Goal: Task Accomplishment & Management: Complete application form

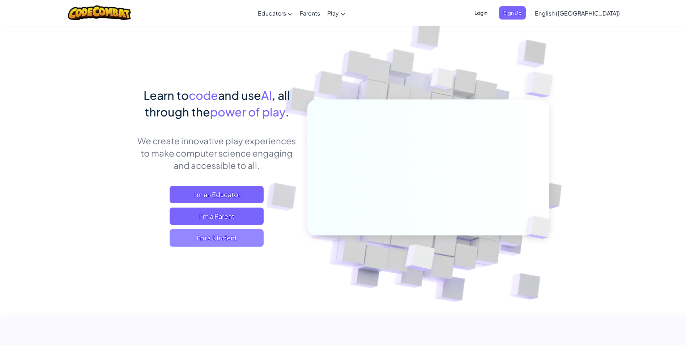
click at [232, 238] on span "I'm a Student" at bounding box center [217, 237] width 94 height 17
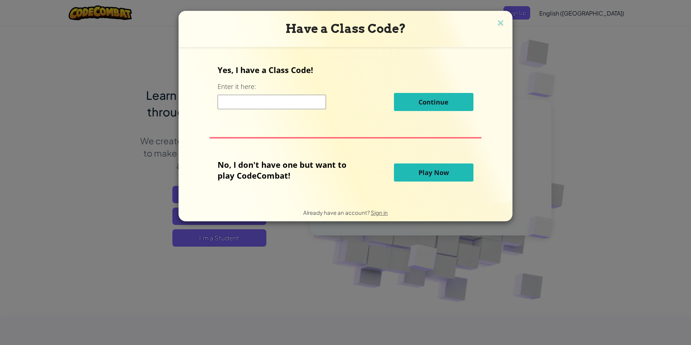
click at [224, 101] on input at bounding box center [272, 102] width 108 height 14
paste input "GoodPlantPaint"
type input "GoodPlantPaint"
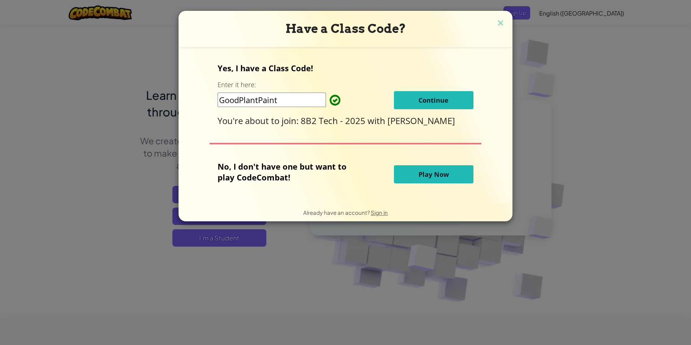
click at [406, 103] on button "Continue" at bounding box center [434, 100] width 80 height 18
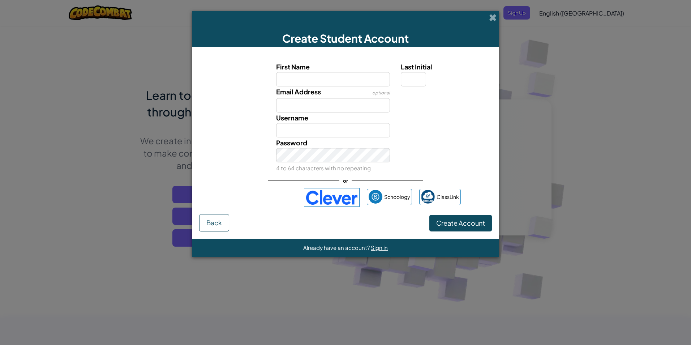
click at [328, 78] on input "First Name" at bounding box center [333, 79] width 114 height 14
type input "rafid"
type input "a"
type input "5368@alnoori.nsw.edu.au"
type input "RafidA"
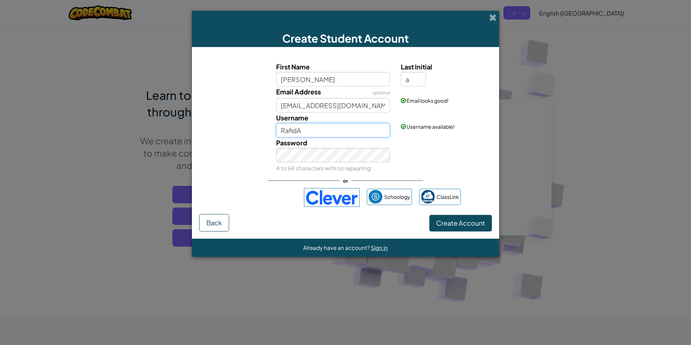
click at [331, 128] on input "RafidA" at bounding box center [333, 130] width 114 height 14
click at [440, 159] on div "Password 4 to 64 characters with no repeating" at bounding box center [346, 155] width 300 height 36
click at [337, 133] on input "rafid" at bounding box center [333, 130] width 114 height 14
type input "rafid1"
click at [430, 215] on button "Create Account" at bounding box center [461, 223] width 63 height 17
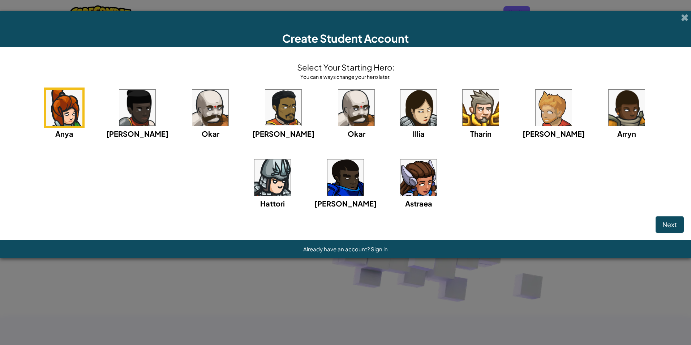
click at [401, 183] on img at bounding box center [419, 177] width 36 height 36
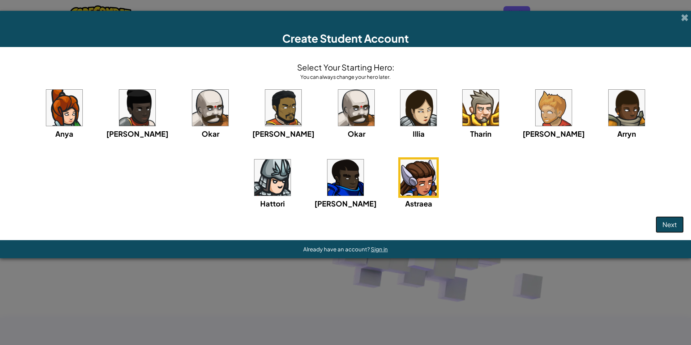
click at [663, 225] on span "Next" at bounding box center [670, 224] width 14 height 8
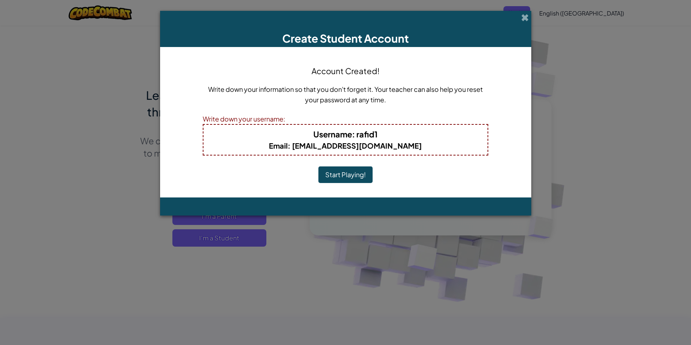
click at [360, 176] on button "Start Playing!" at bounding box center [346, 174] width 54 height 17
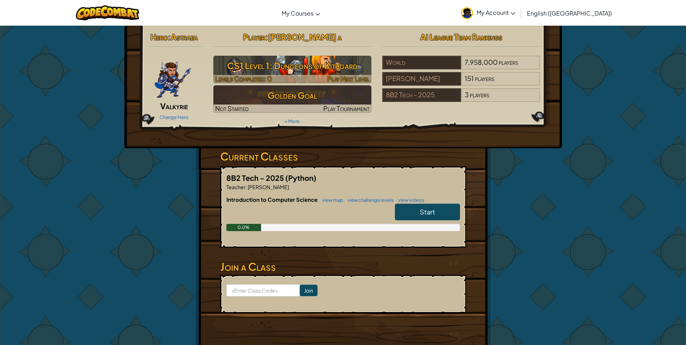
click at [334, 70] on h3 "CS1 Level 1: Dungeons of Kithgard" at bounding box center [292, 65] width 158 height 16
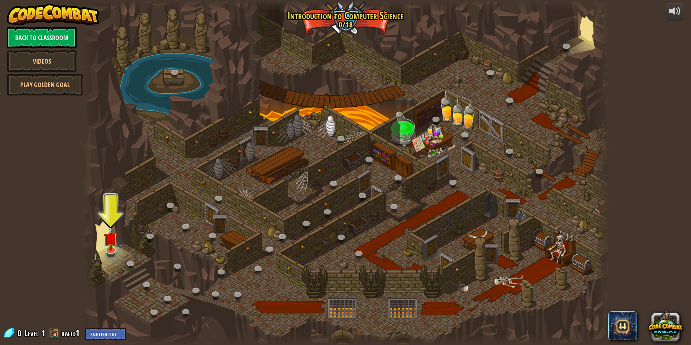
click at [618, 161] on div "powered by Back to Classroom Videos Play Golden Goal 25. Kithgard Gates (Locked…" at bounding box center [345, 172] width 691 height 345
click at [111, 249] on link at bounding box center [110, 247] width 14 height 14
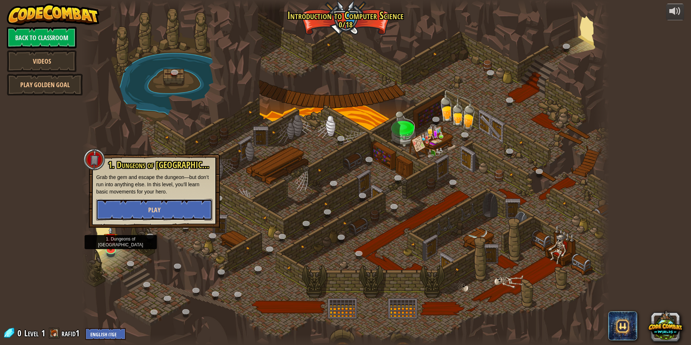
click at [129, 217] on button "Play" at bounding box center [154, 210] width 116 height 22
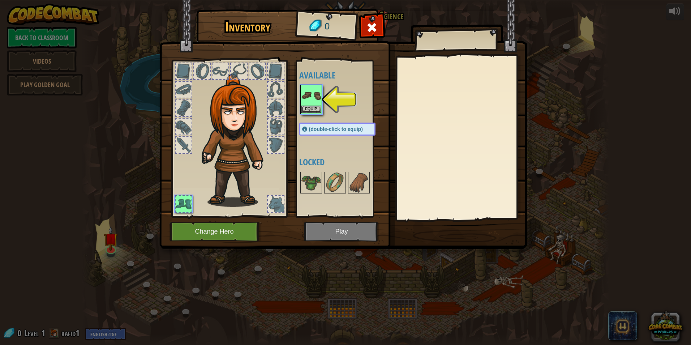
click at [310, 103] on img at bounding box center [311, 95] width 20 height 20
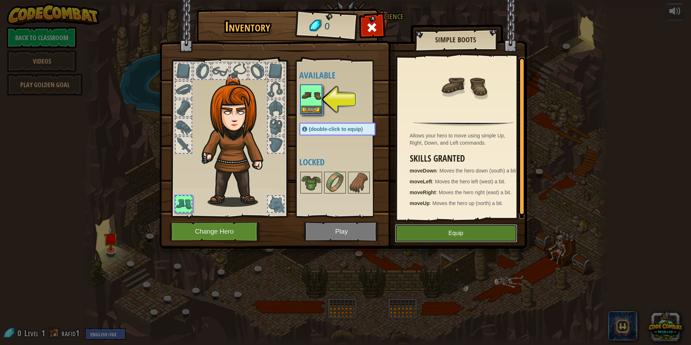
click at [441, 232] on button "Equip" at bounding box center [456, 233] width 122 height 18
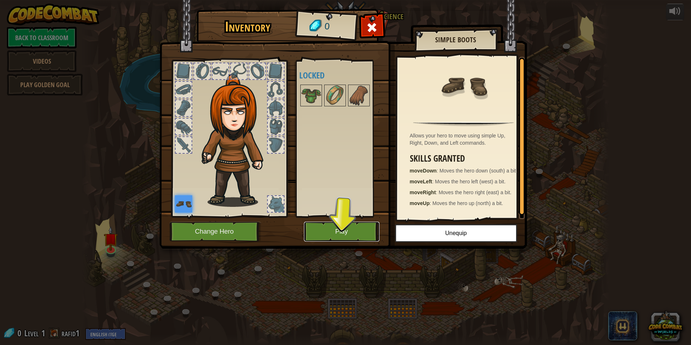
click at [346, 227] on button "Play" at bounding box center [342, 232] width 76 height 20
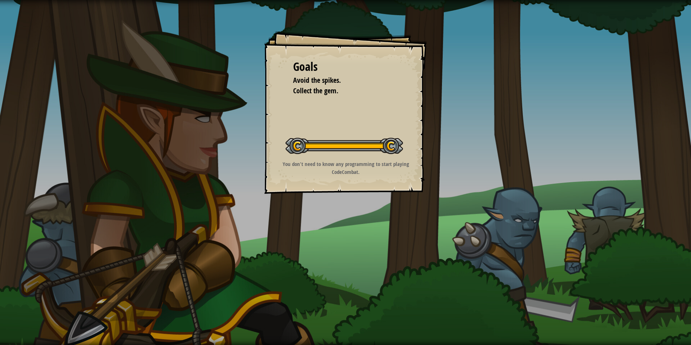
click at [536, 292] on div "Goals Avoid the spikes. Collect the gem. Start Level Error loading from server.…" at bounding box center [345, 172] width 691 height 345
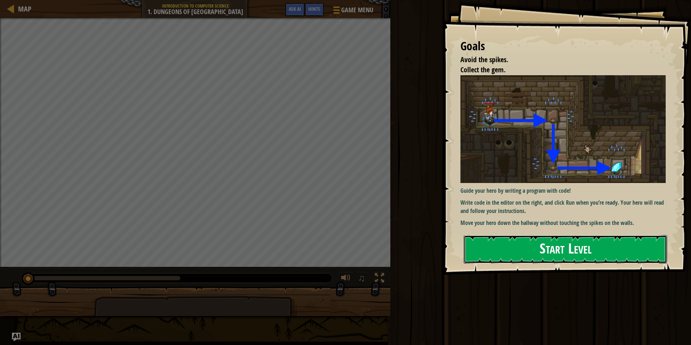
click at [559, 252] on button "Start Level" at bounding box center [566, 249] width 204 height 29
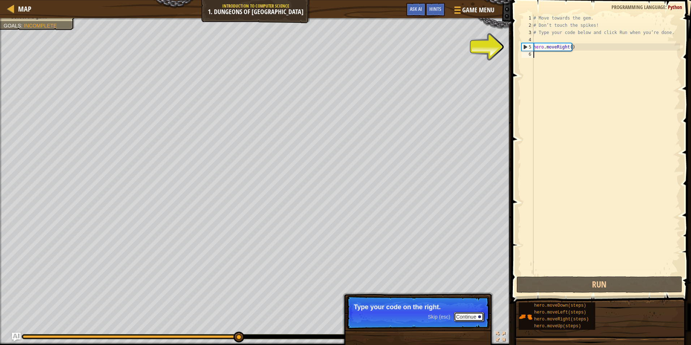
click at [470, 315] on button "Continue" at bounding box center [469, 316] width 30 height 9
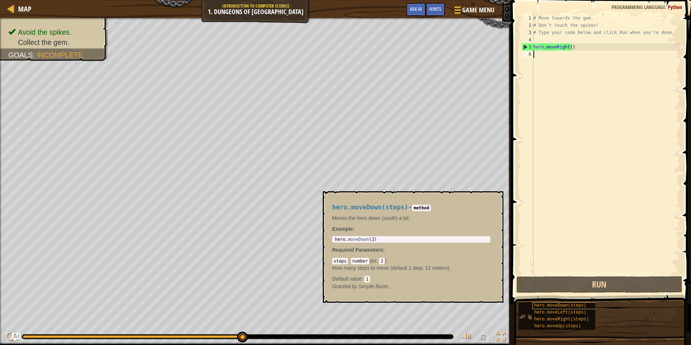
click at [563, 307] on span "hero.moveDown(steps)" at bounding box center [560, 305] width 52 height 5
click at [382, 260] on code "2" at bounding box center [381, 261] width 5 height 7
click at [381, 261] on code "2" at bounding box center [381, 261] width 5 height 7
type textarea "hero.moveDown(2)"
click at [381, 239] on div "hero . moveDown ( 2 )" at bounding box center [411, 244] width 155 height 15
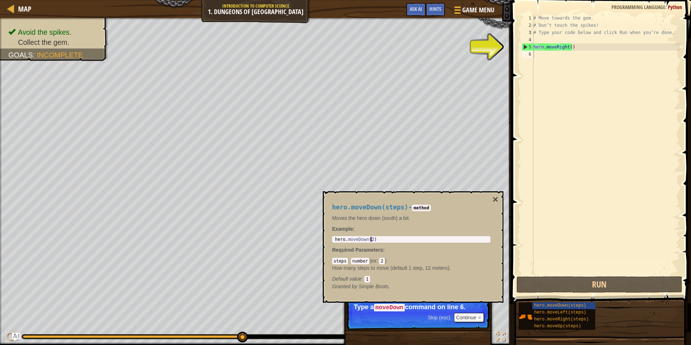
click at [572, 47] on div "# Move towards the gem. # Don’t touch the spikes! # Type your code below and cl…" at bounding box center [606, 151] width 148 height 275
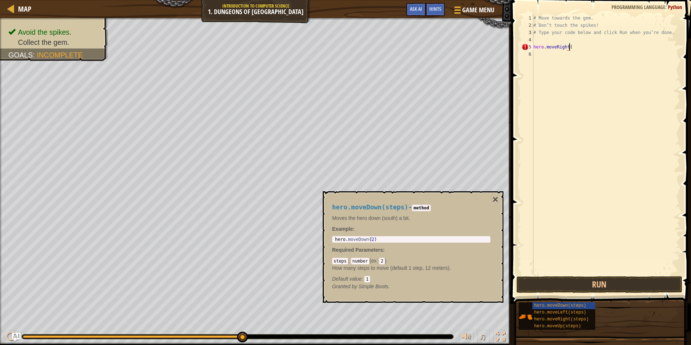
click at [637, 309] on div "hero.moveDown(steps) hero.moveLeft(steps) hero.moveRight(steps) hero.moveUp(ste…" at bounding box center [602, 316] width 168 height 28
type textarea "hero.moveRight()"
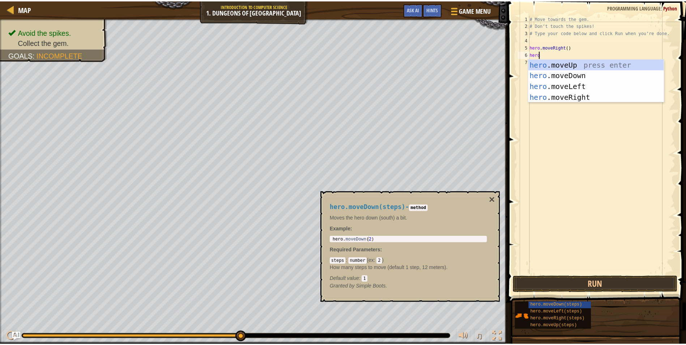
scroll to position [3, 0]
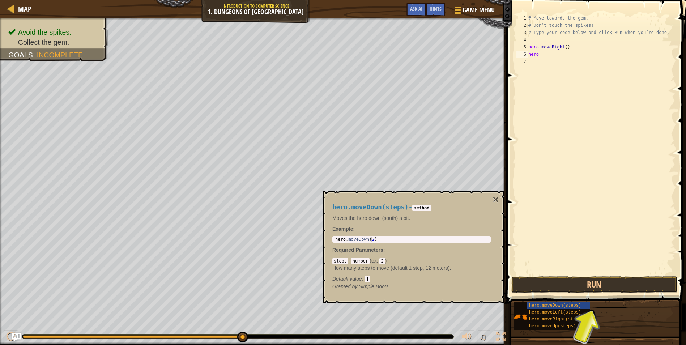
type textarea "hero."
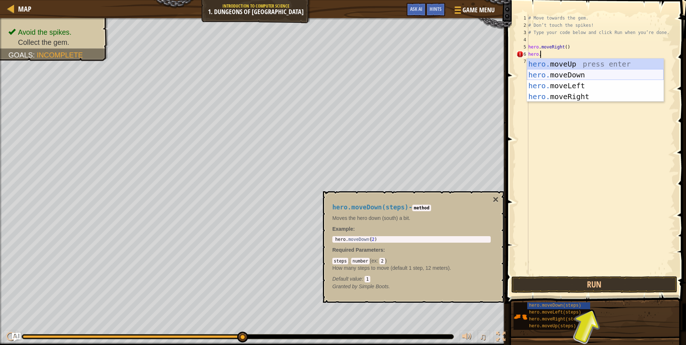
click at [578, 74] on div "hero. moveUp press enter hero. moveDown press enter hero. moveLeft press enter …" at bounding box center [595, 91] width 137 height 65
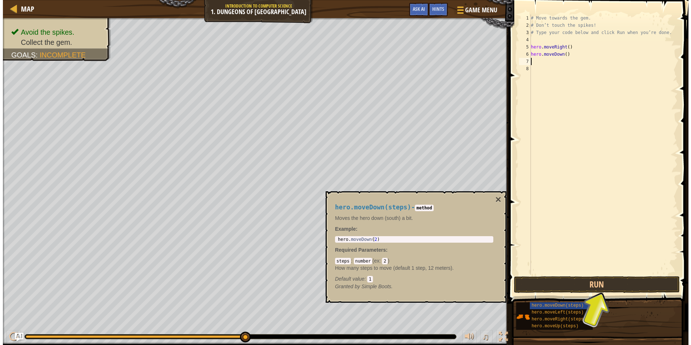
scroll to position [3, 0]
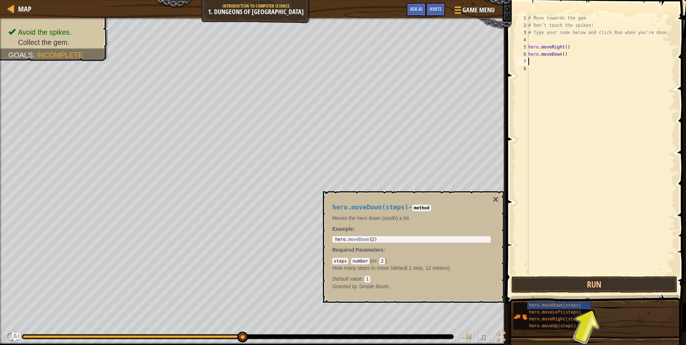
click at [568, 54] on div "# Move towards the gem. # Don’t touch the spikes! # Type your code below and cl…" at bounding box center [601, 151] width 148 height 275
type textarea "hero.moveDown()"
click at [601, 284] on button "Run" at bounding box center [594, 284] width 166 height 17
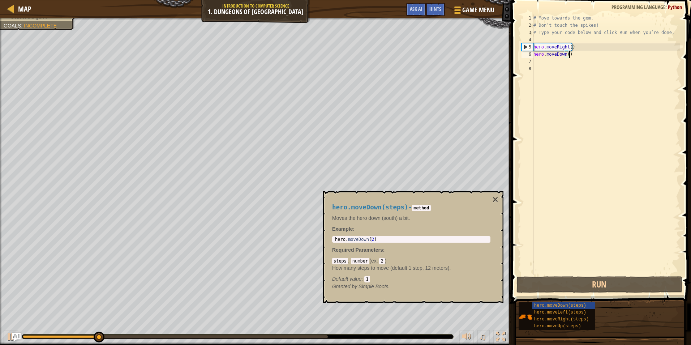
click at [636, 318] on div "hero.moveDown(steps) hero.moveLeft(steps) hero.moveRight(steps) hero.moveUp(ste…" at bounding box center [602, 316] width 168 height 28
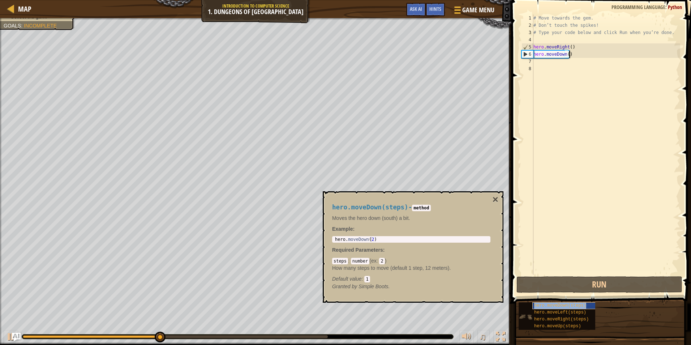
click at [566, 307] on span "hero.moveDown(steps)" at bounding box center [560, 305] width 52 height 5
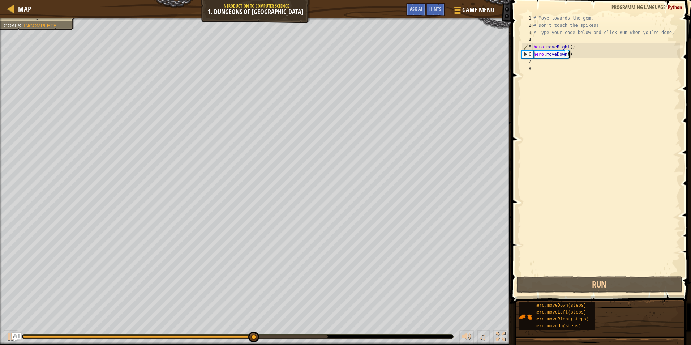
click at [540, 64] on div "# Move towards the gem. # Don’t touch the spikes! # Type your code below and cl…" at bounding box center [606, 151] width 148 height 275
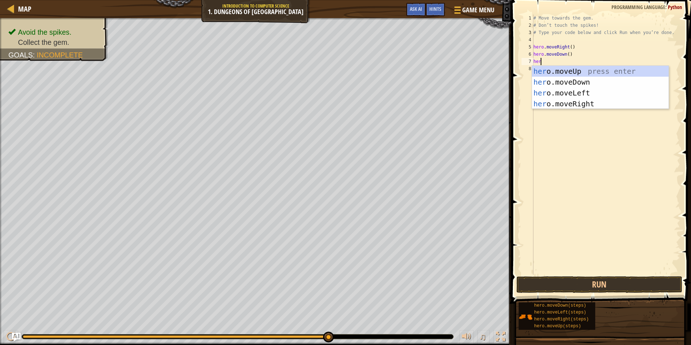
scroll to position [3, 0]
type textarea "hero."
click at [586, 104] on div "hero. moveUp press enter hero. moveDown press enter hero. moveLeft press enter …" at bounding box center [600, 98] width 137 height 65
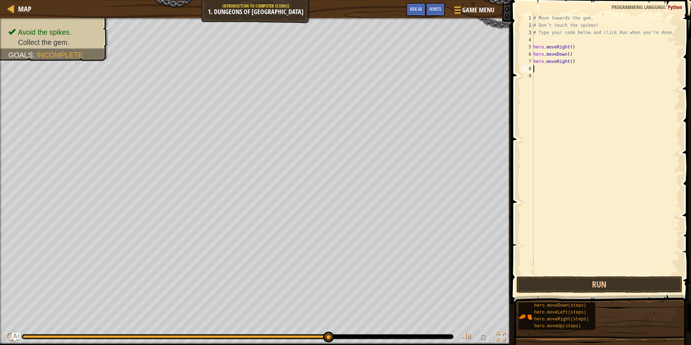
scroll to position [3, 0]
click at [594, 281] on button "Run" at bounding box center [600, 284] width 166 height 17
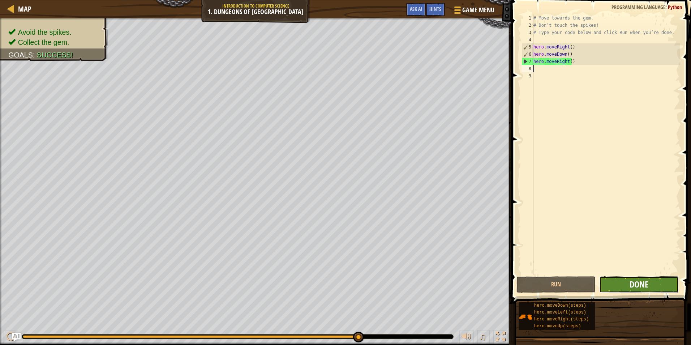
click at [632, 285] on span "Done" at bounding box center [639, 284] width 19 height 12
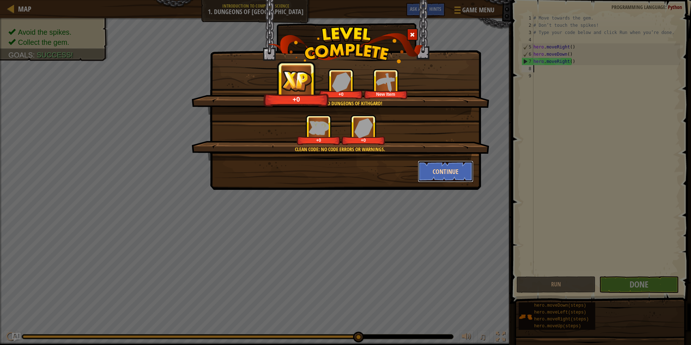
click at [435, 174] on button "Continue" at bounding box center [446, 172] width 56 height 22
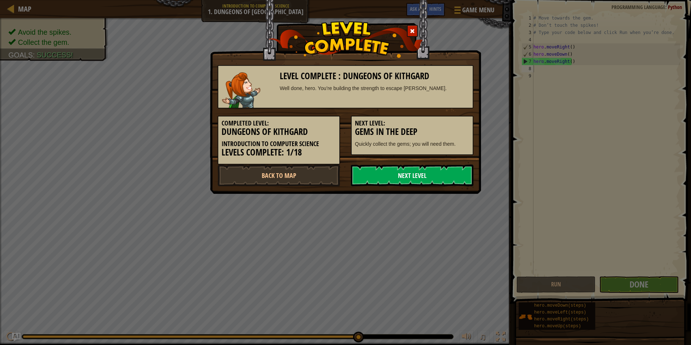
click at [432, 173] on link "Next Level" at bounding box center [412, 175] width 123 height 22
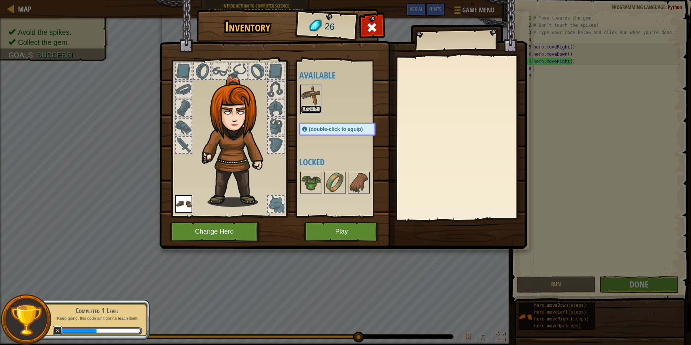
click at [314, 109] on button "Equip" at bounding box center [311, 110] width 20 height 8
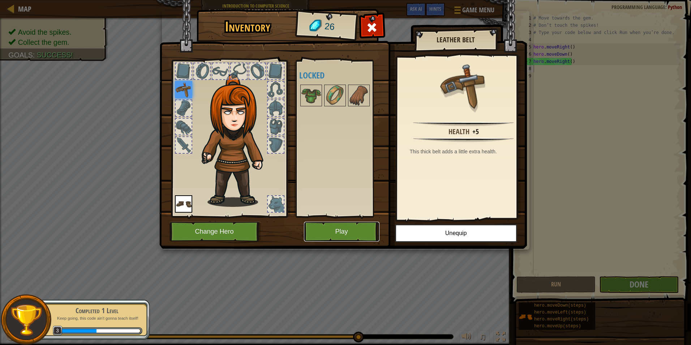
click at [354, 231] on button "Play" at bounding box center [342, 232] width 76 height 20
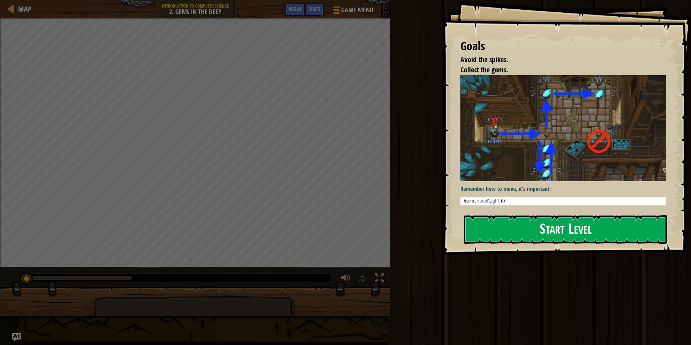
click at [544, 227] on button "Start Level" at bounding box center [566, 229] width 204 height 29
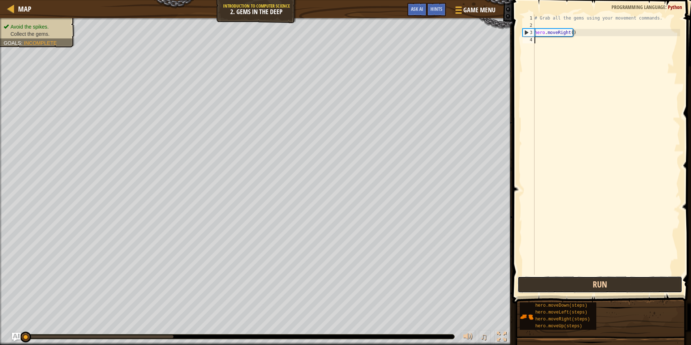
click at [601, 283] on button "Run" at bounding box center [600, 284] width 165 height 17
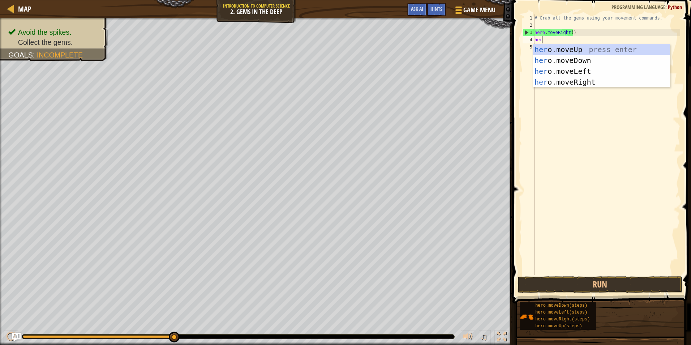
scroll to position [3, 0]
type textarea "her"
click at [466, 5] on span "Game Menu" at bounding box center [480, 10] width 34 height 10
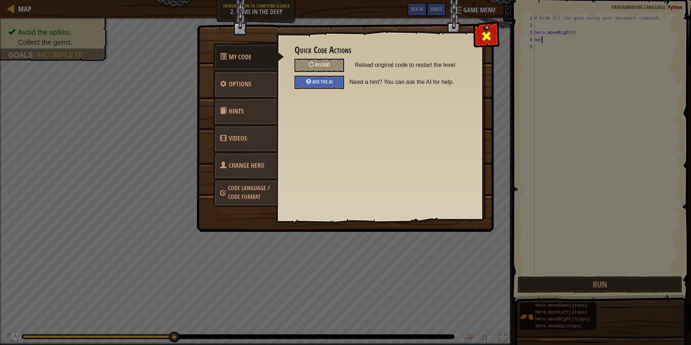
click at [484, 27] on div at bounding box center [486, 34] width 23 height 23
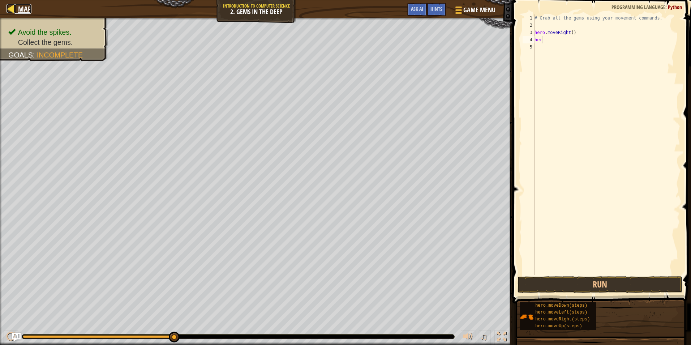
click at [26, 7] on span "Map" at bounding box center [24, 9] width 13 height 10
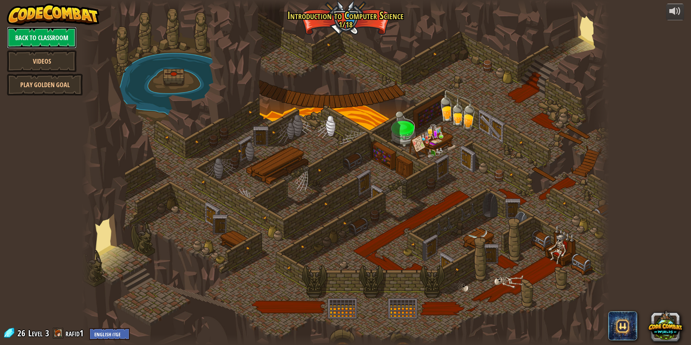
click at [37, 37] on link "Back to Classroom" at bounding box center [42, 38] width 70 height 22
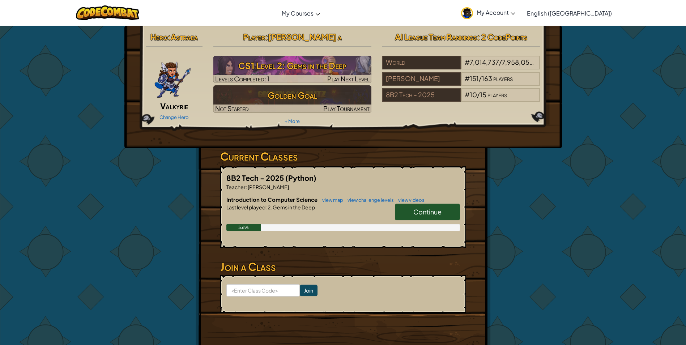
click at [436, 214] on span "Continue" at bounding box center [427, 212] width 28 height 8
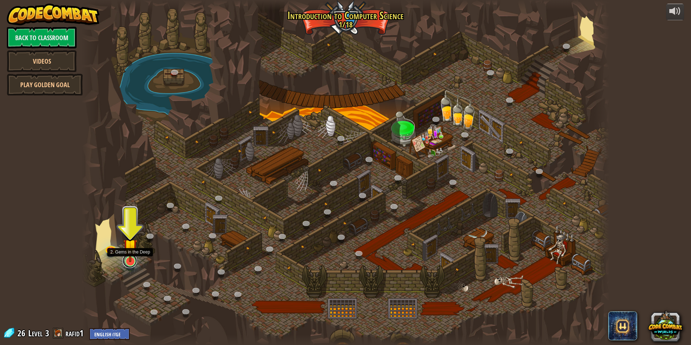
click at [127, 264] on link at bounding box center [130, 260] width 14 height 14
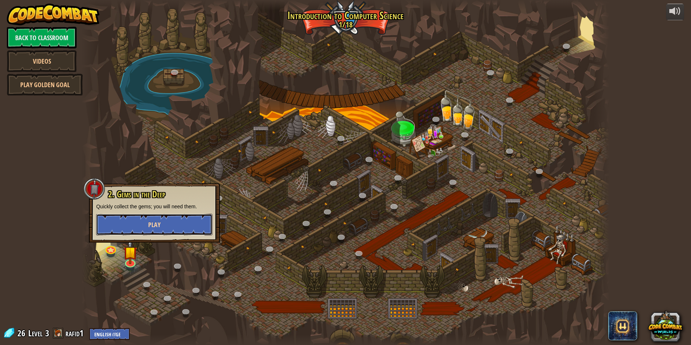
click at [149, 220] on button "Play" at bounding box center [154, 225] width 116 height 22
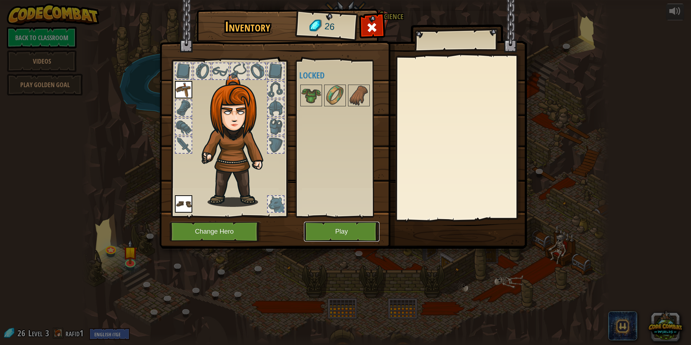
click at [332, 230] on button "Play" at bounding box center [342, 232] width 76 height 20
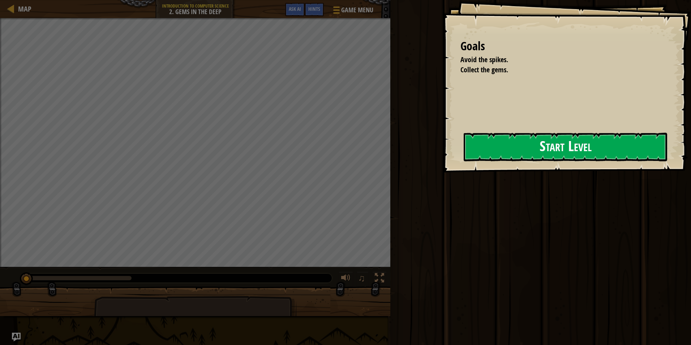
click at [466, 153] on button "Start Level" at bounding box center [566, 147] width 204 height 29
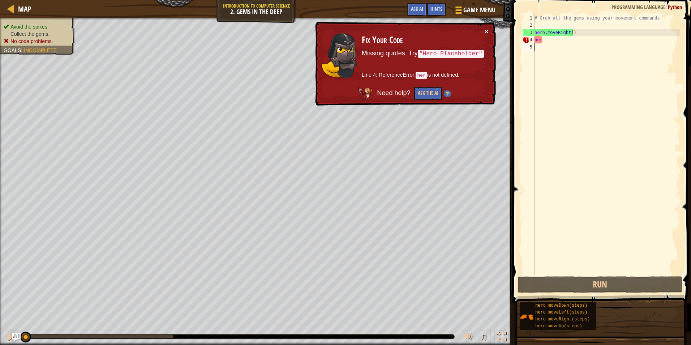
click at [485, 29] on button "×" at bounding box center [486, 31] width 4 height 8
click at [545, 43] on div "# Grab all the gems using your movement commands. hero . moveRight ( ) her" at bounding box center [606, 151] width 147 height 275
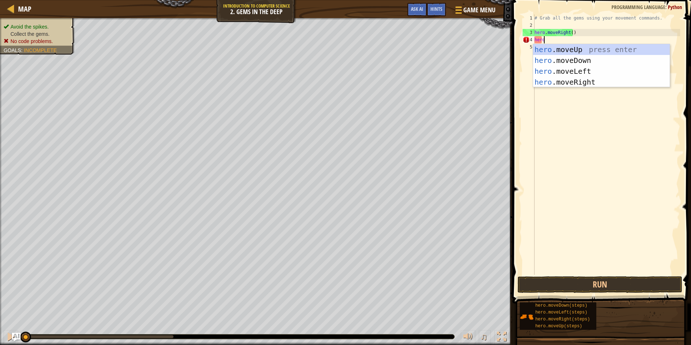
scroll to position [3, 1]
type textarea "hero."
click at [11, 9] on div at bounding box center [11, 8] width 9 height 9
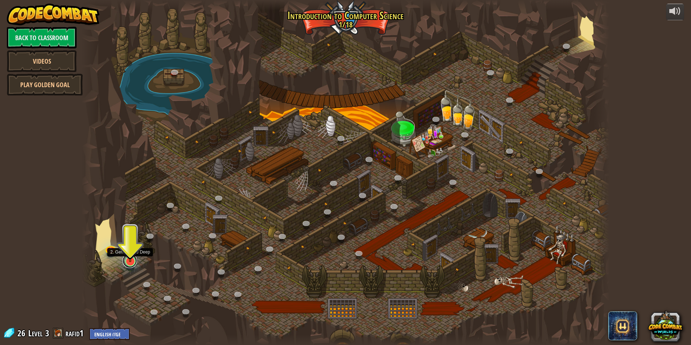
click at [130, 262] on link at bounding box center [130, 260] width 14 height 14
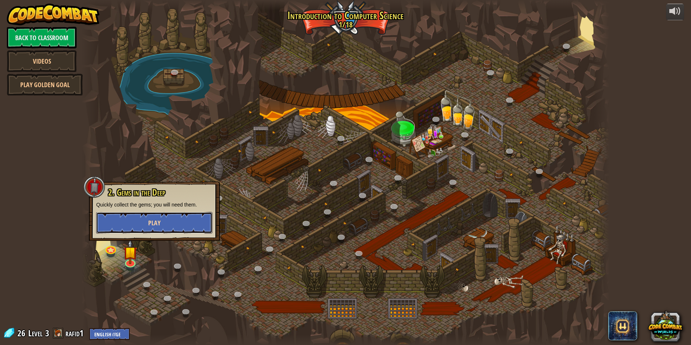
click at [145, 227] on button "Play" at bounding box center [154, 223] width 116 height 22
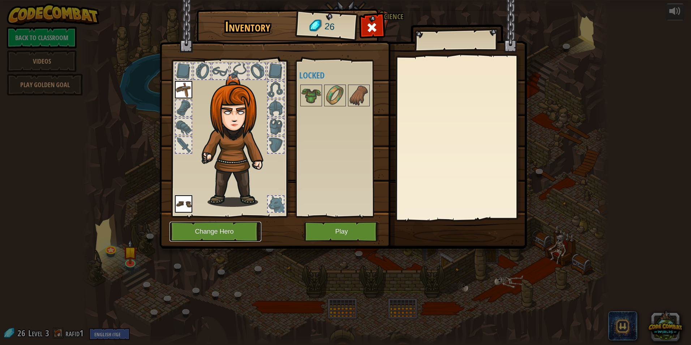
click at [194, 226] on button "Change Hero" at bounding box center [216, 232] width 92 height 20
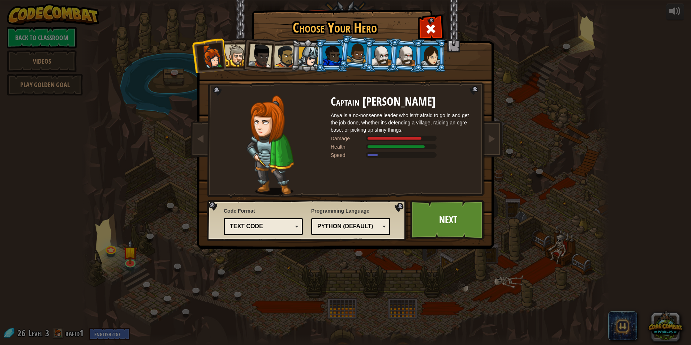
click at [336, 55] on div at bounding box center [332, 56] width 19 height 20
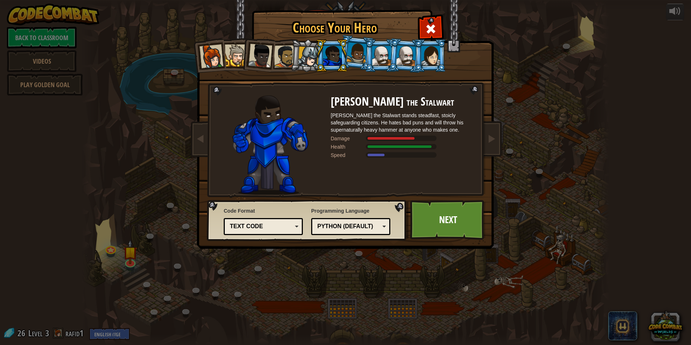
click at [299, 60] on div at bounding box center [308, 57] width 21 height 21
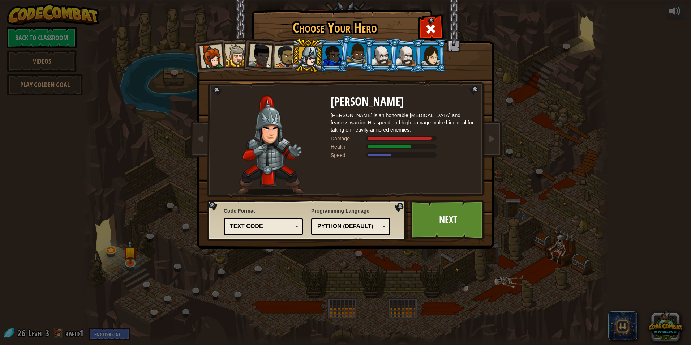
click at [437, 61] on div at bounding box center [431, 56] width 19 height 20
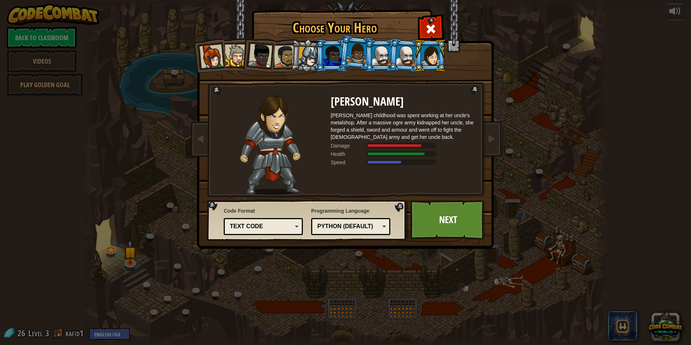
click at [403, 47] on div at bounding box center [406, 55] width 20 height 21
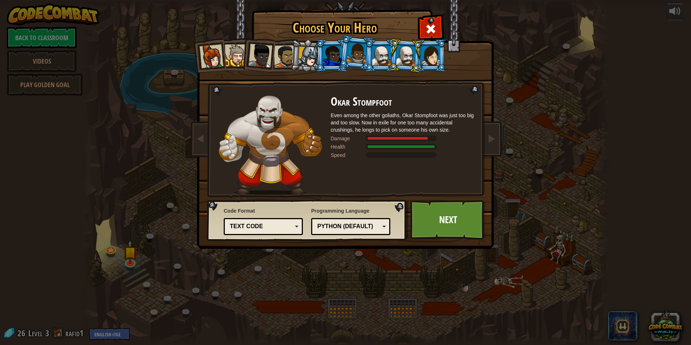
click at [384, 61] on div at bounding box center [381, 56] width 19 height 20
click at [209, 62] on div at bounding box center [212, 56] width 24 height 24
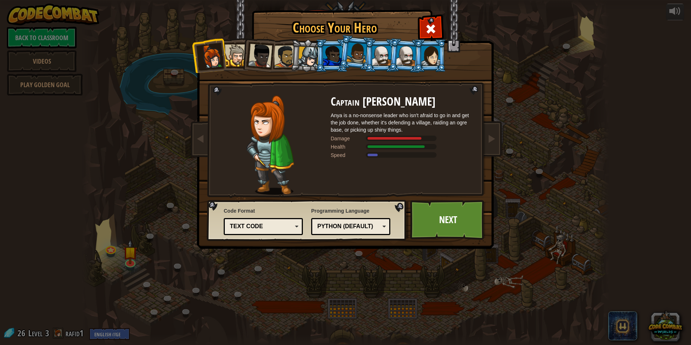
click at [426, 63] on div at bounding box center [431, 56] width 19 height 20
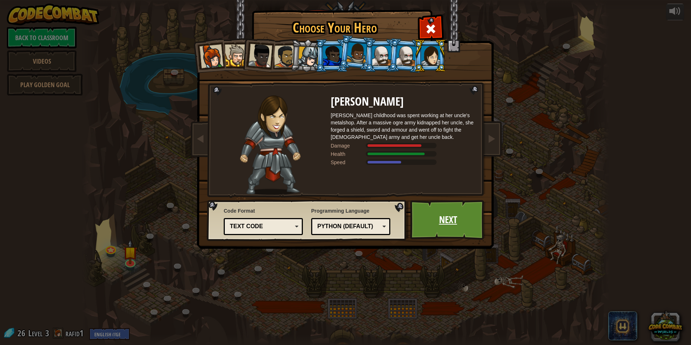
click at [437, 217] on link "Next" at bounding box center [448, 220] width 76 height 40
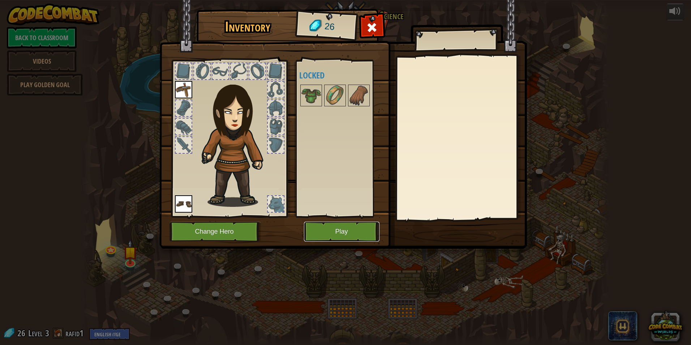
click at [356, 229] on button "Play" at bounding box center [342, 232] width 76 height 20
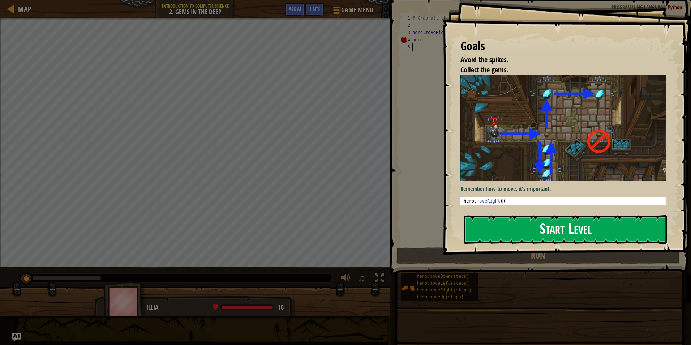
click at [565, 230] on button "Start Level" at bounding box center [566, 229] width 204 height 29
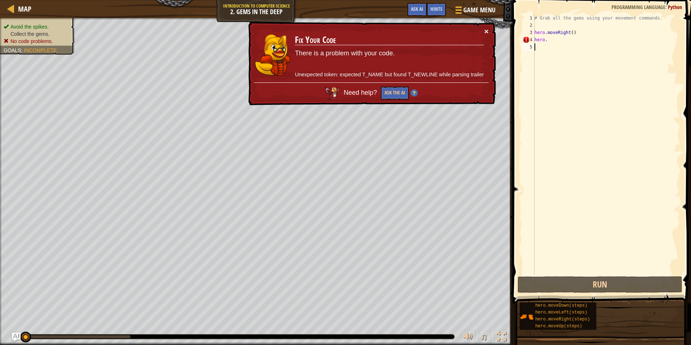
click at [484, 31] on button "×" at bounding box center [486, 31] width 4 height 8
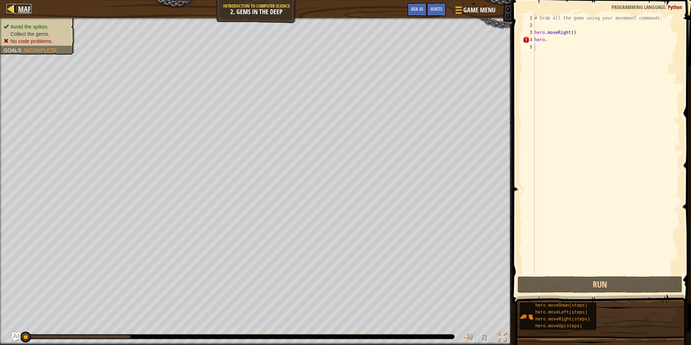
click at [15, 12] on div at bounding box center [11, 8] width 9 height 9
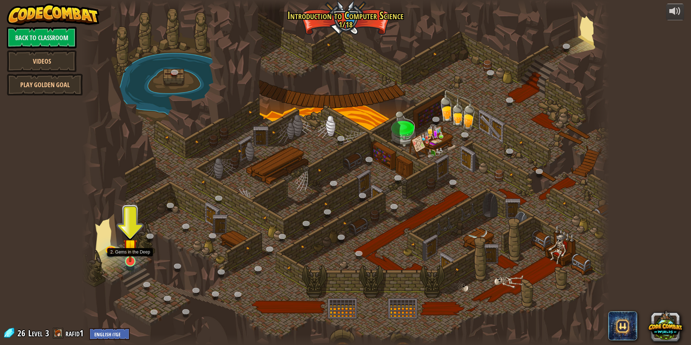
click at [135, 258] on img at bounding box center [130, 246] width 14 height 33
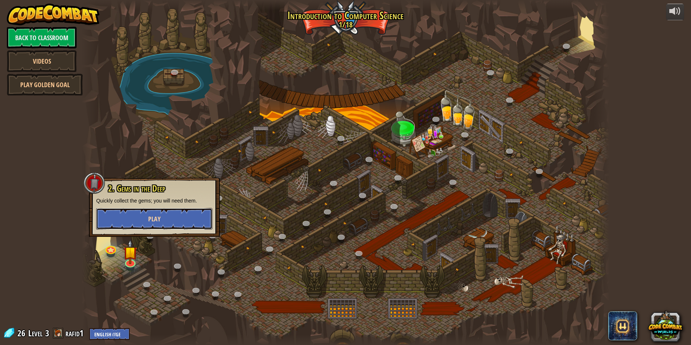
click at [154, 218] on span "Play" at bounding box center [154, 218] width 12 height 9
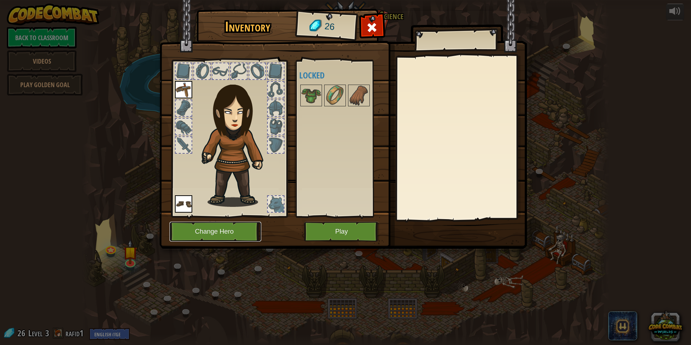
click at [215, 232] on button "Change Hero" at bounding box center [216, 232] width 92 height 20
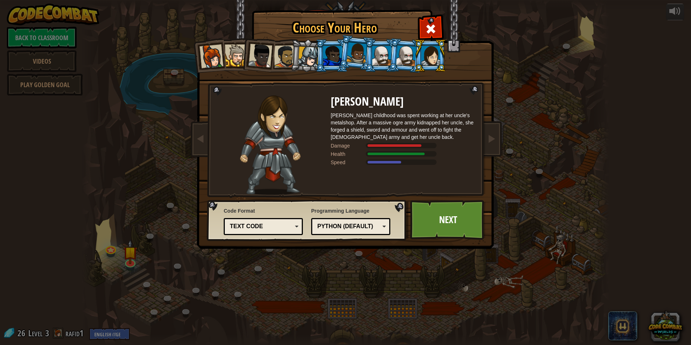
click at [379, 61] on div at bounding box center [381, 56] width 19 height 20
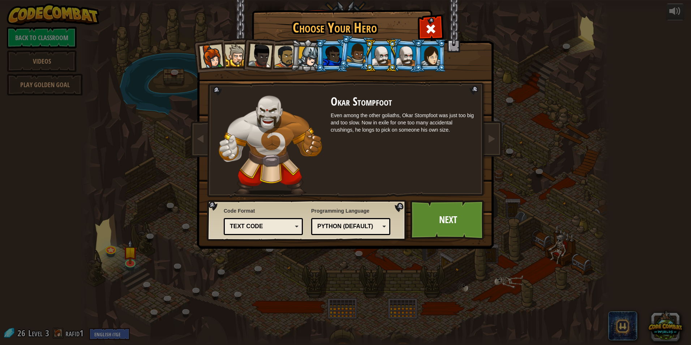
click at [359, 57] on div at bounding box center [357, 52] width 21 height 21
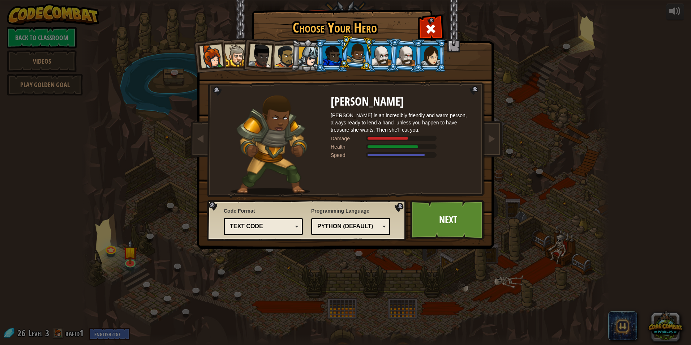
click at [334, 50] on div at bounding box center [332, 56] width 19 height 20
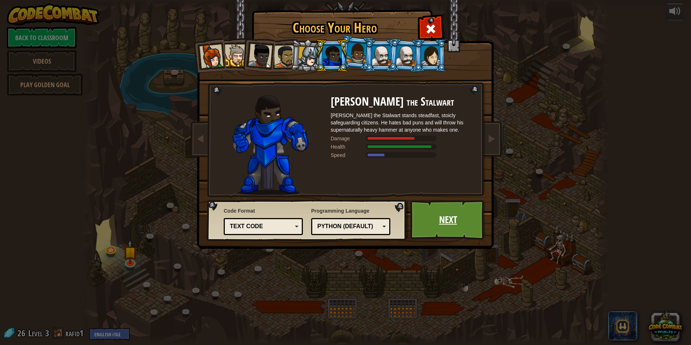
click at [449, 225] on link "Next" at bounding box center [448, 220] width 76 height 40
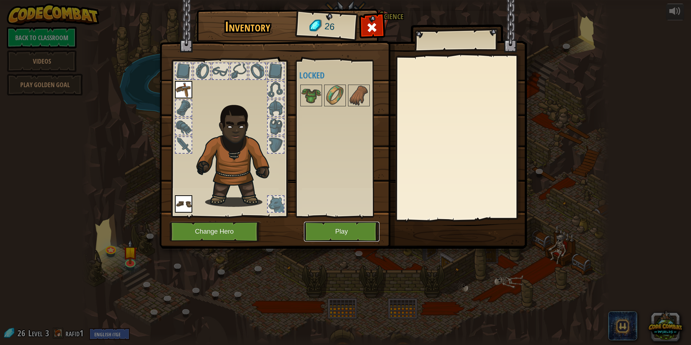
click at [370, 228] on button "Play" at bounding box center [342, 232] width 76 height 20
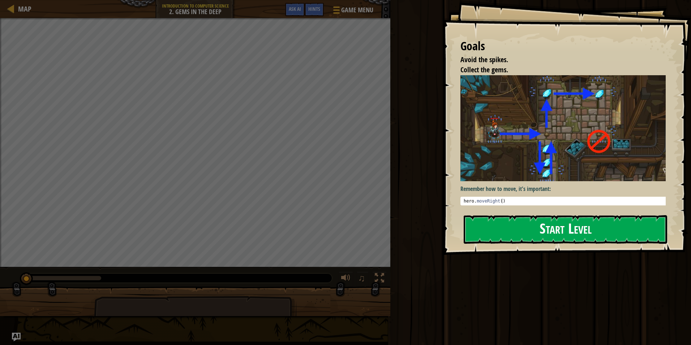
click at [572, 223] on button "Start Level" at bounding box center [566, 229] width 204 height 29
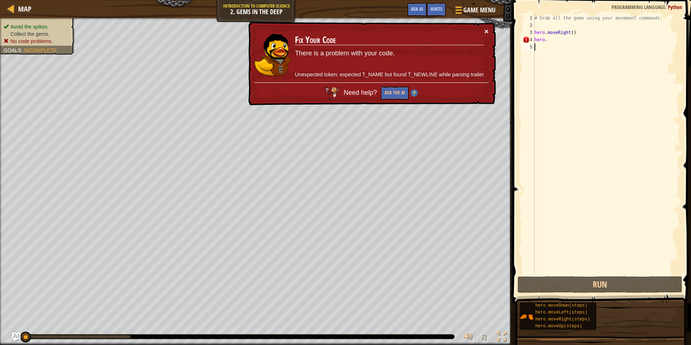
click at [484, 32] on button "×" at bounding box center [486, 31] width 4 height 8
click at [565, 42] on div "# Grab all the gems using your movement commands. hero . moveRight ( ) hero ." at bounding box center [606, 151] width 147 height 275
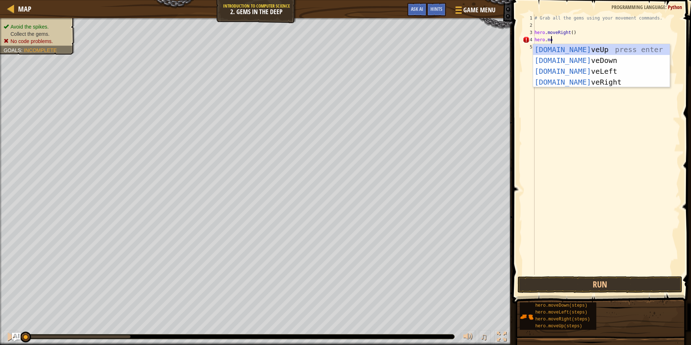
type textarea "hero.move"
click at [581, 49] on div "hero.move Up press enter hero.move Down press enter hero.move Left press enter …" at bounding box center [601, 76] width 137 height 65
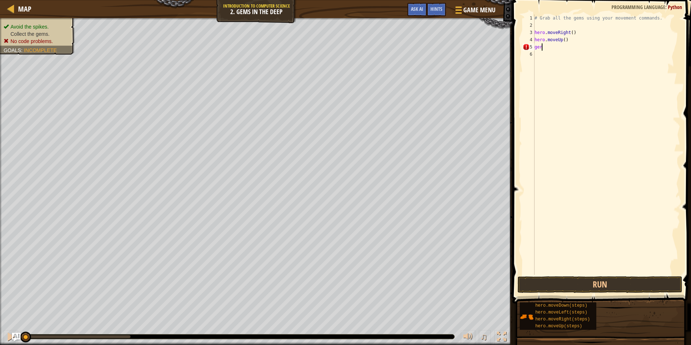
scroll to position [3, 0]
type textarea "g"
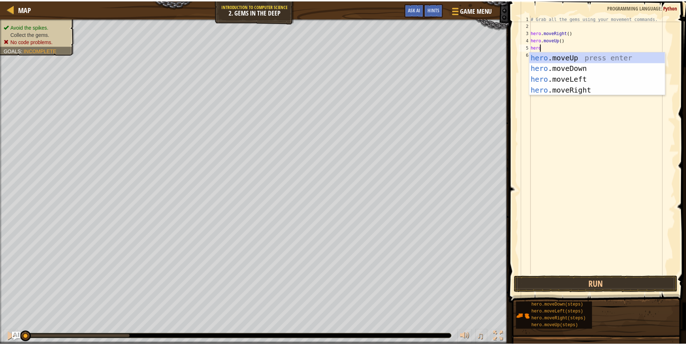
scroll to position [3, 1]
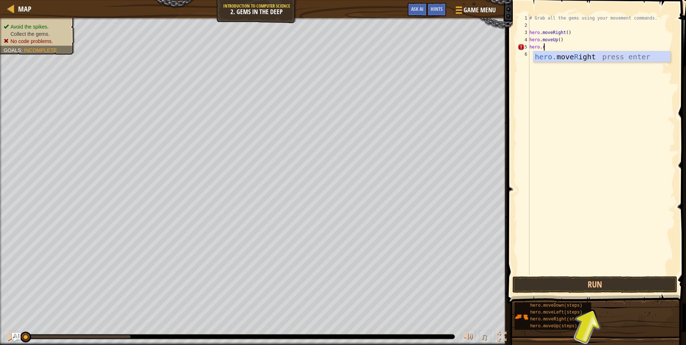
type textarea "hero.ri"
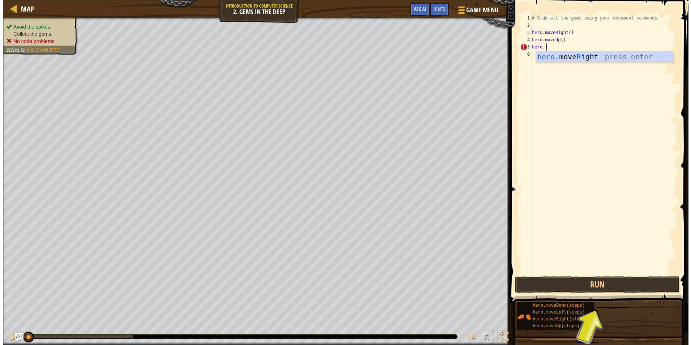
scroll to position [3, 1]
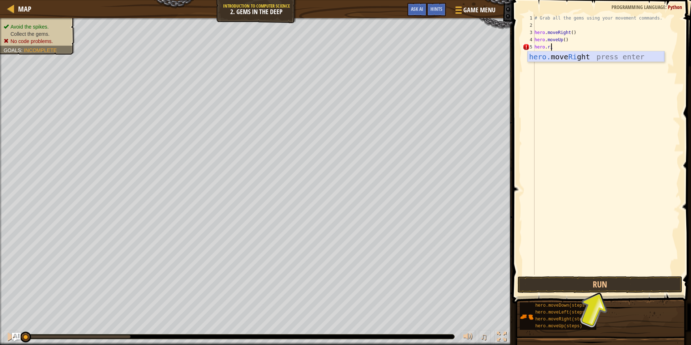
click at [555, 58] on div "hero. move Ri ght press enter" at bounding box center [596, 67] width 137 height 33
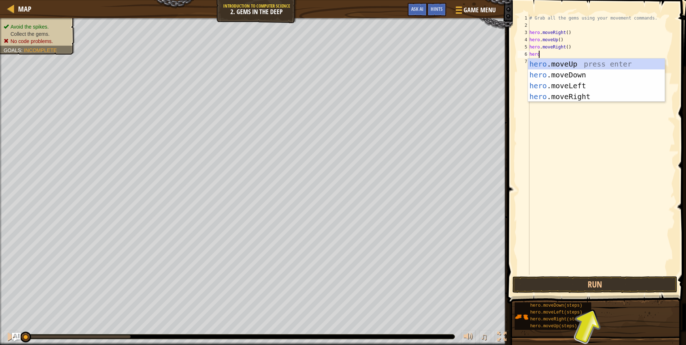
type textarea "hero."
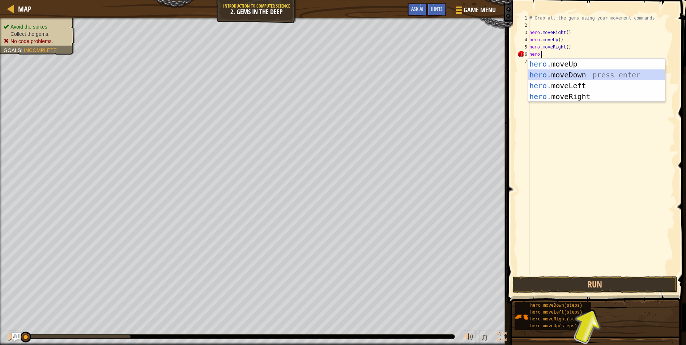
click at [561, 72] on div "hero. moveUp press enter hero. moveDown press enter hero. moveLeft press enter …" at bounding box center [596, 91] width 137 height 65
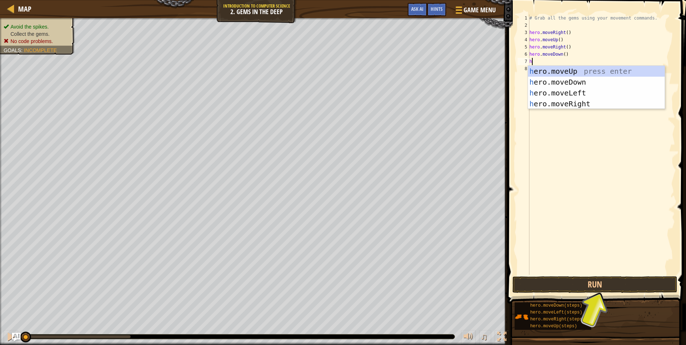
type textarea "he"
click at [584, 69] on div "he ro.moveUp press enter he ro.moveDown press enter he ro.moveLeft press enter …" at bounding box center [601, 98] width 137 height 65
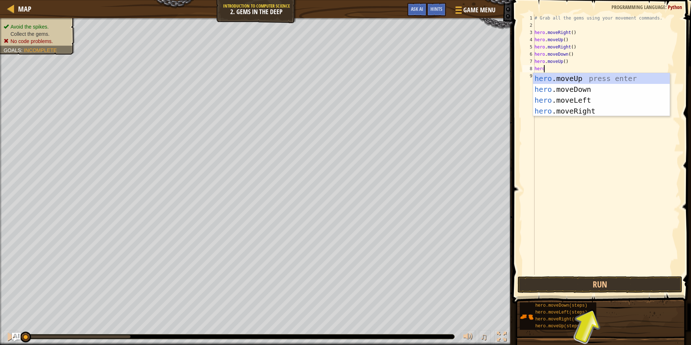
type textarea "hero."
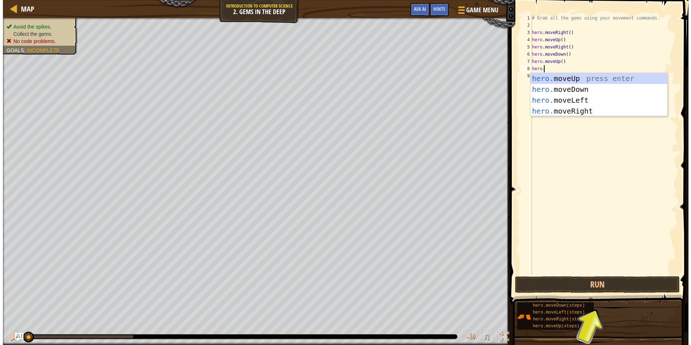
scroll to position [3, 1]
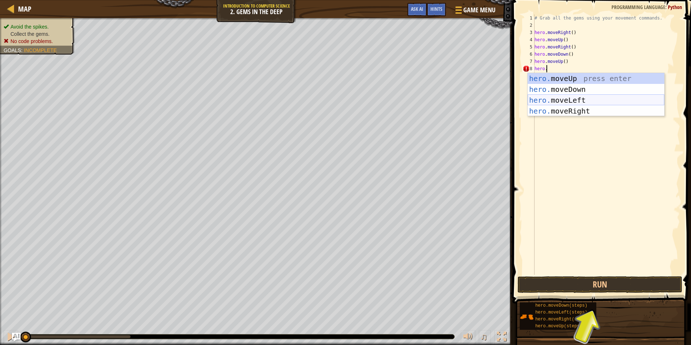
click at [589, 96] on div "hero. moveUp press enter hero. moveDown press enter hero. moveLeft press enter …" at bounding box center [596, 105] width 137 height 65
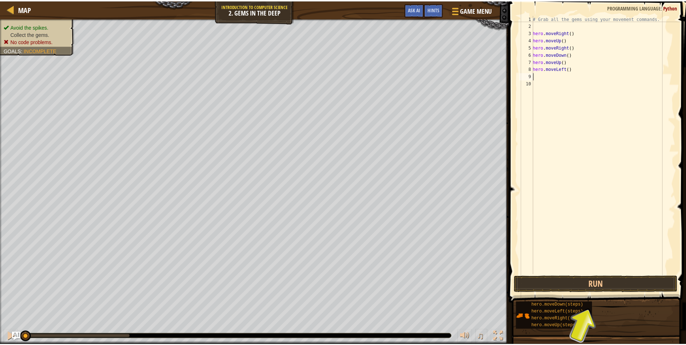
scroll to position [3, 0]
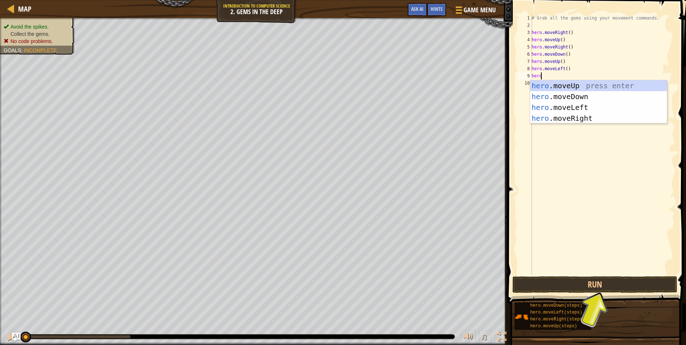
type textarea "hero."
click at [587, 98] on div "hero. moveUp press enter hero. moveDown press enter hero. moveLeft press enter …" at bounding box center [598, 112] width 137 height 65
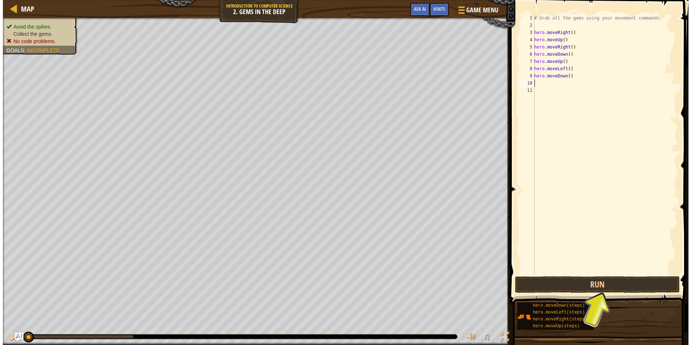
scroll to position [3, 0]
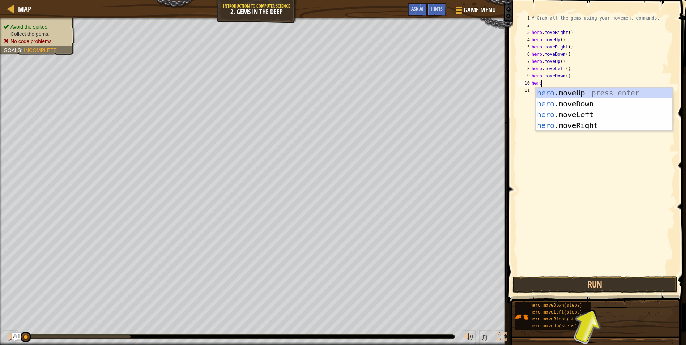
type textarea "hero."
click at [586, 104] on div "hero. moveUp press enter hero. moveDown press enter hero. moveLeft press enter …" at bounding box center [598, 119] width 137 height 65
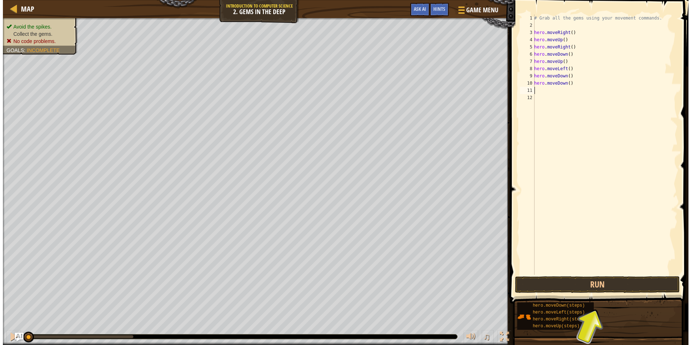
scroll to position [3, 0]
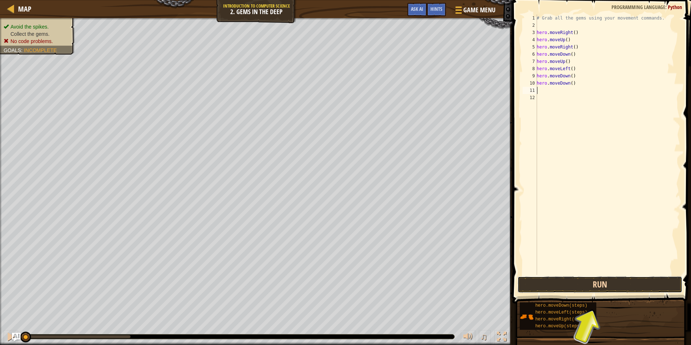
click at [587, 288] on button "Run" at bounding box center [600, 284] width 165 height 17
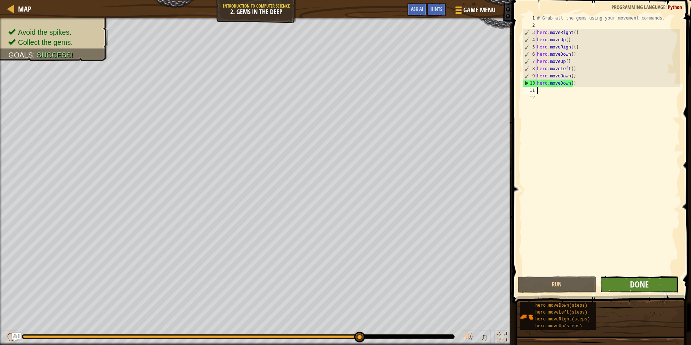
click at [632, 288] on span "Done" at bounding box center [639, 284] width 19 height 12
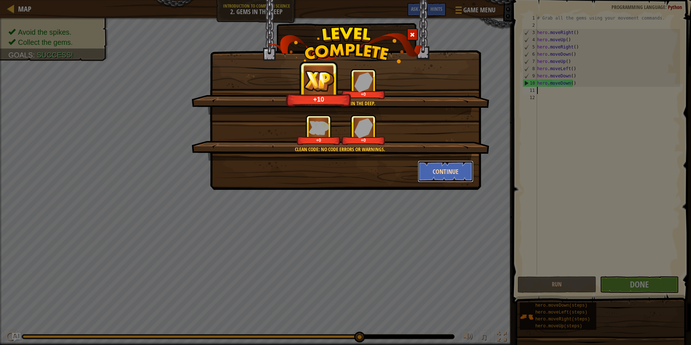
click at [446, 172] on button "Continue" at bounding box center [446, 172] width 56 height 22
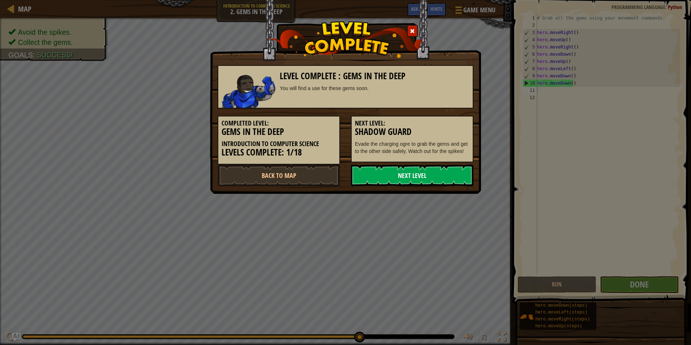
click at [442, 175] on link "Next Level" at bounding box center [412, 175] width 123 height 22
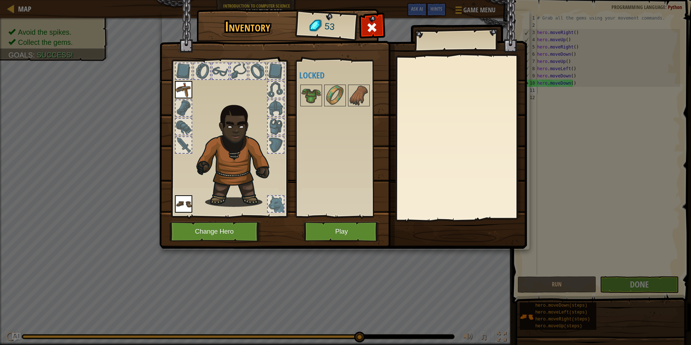
click at [275, 211] on div at bounding box center [276, 204] width 16 height 16
click at [343, 214] on div "Available Equip Equip (double-click to equip) Locked" at bounding box center [340, 138] width 89 height 157
click at [333, 232] on button "Play" at bounding box center [342, 232] width 76 height 20
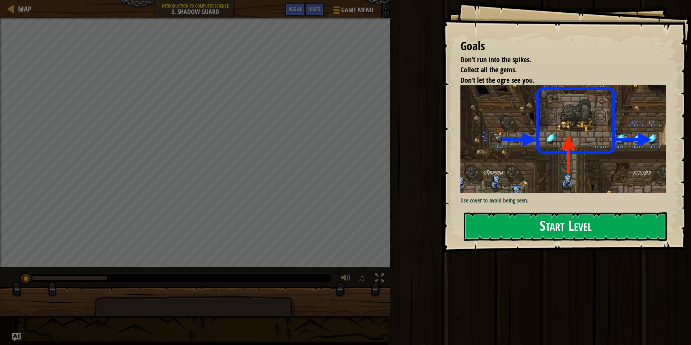
click at [548, 212] on button "Start Level" at bounding box center [566, 226] width 204 height 29
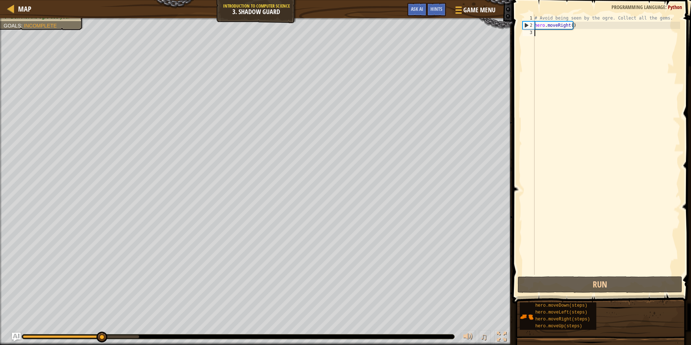
scroll to position [3, 0]
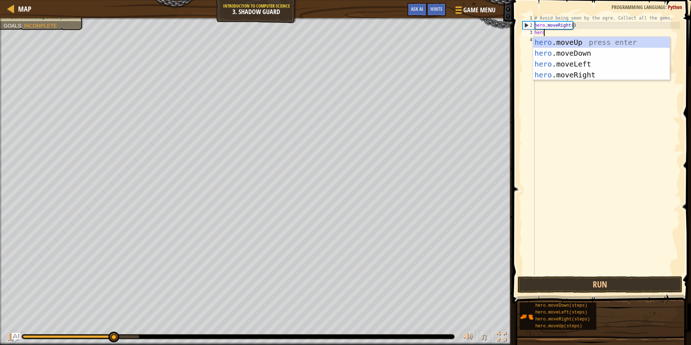
type textarea "hero."
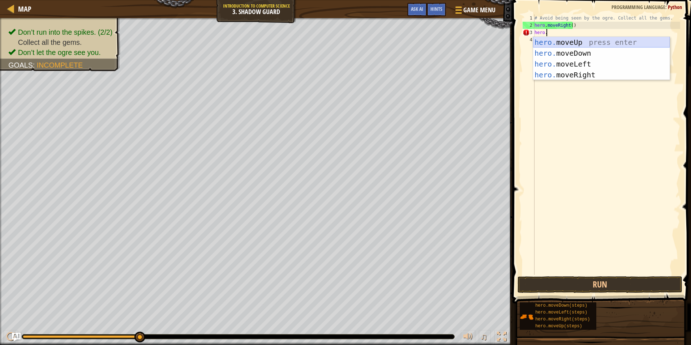
click at [551, 43] on div "hero. moveUp press enter hero. moveDown press enter hero. moveLeft press enter …" at bounding box center [601, 69] width 137 height 65
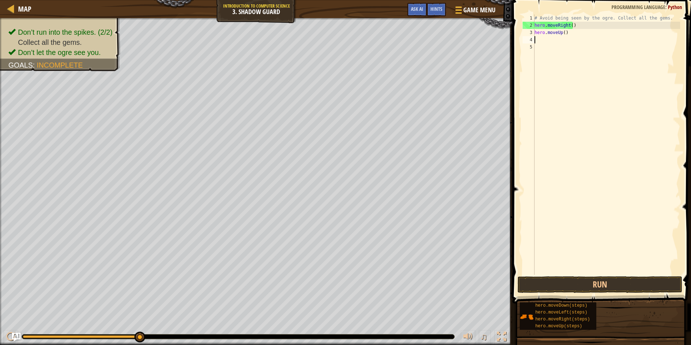
scroll to position [3, 0]
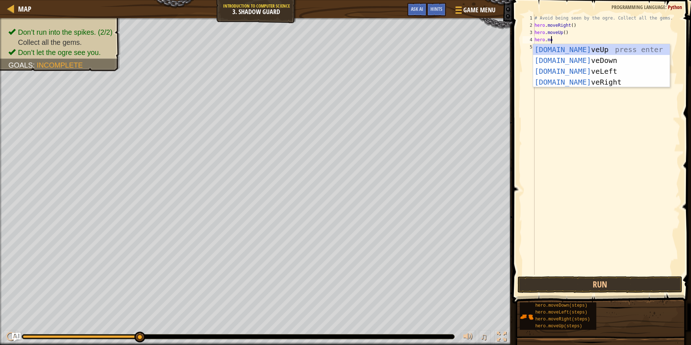
type textarea "hero.move"
click at [590, 83] on div "hero.move Up press enter hero.move Down press enter hero.move Left press enter …" at bounding box center [601, 76] width 137 height 65
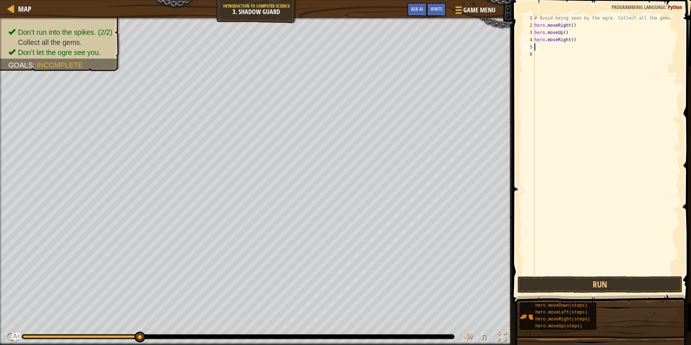
scroll to position [3, 0]
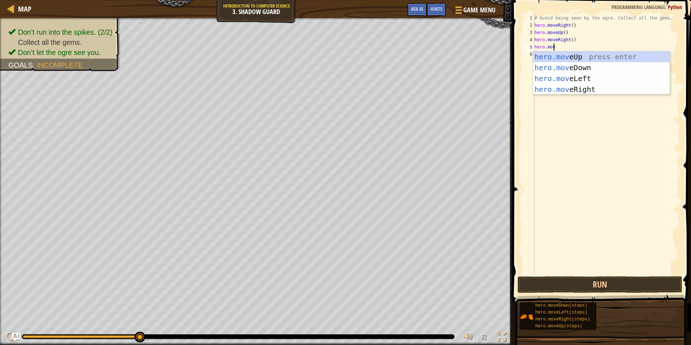
type textarea "hero.move"
click at [590, 69] on div "hero.move Up press enter hero.move Down press enter hero.move Left press enter …" at bounding box center [601, 83] width 137 height 65
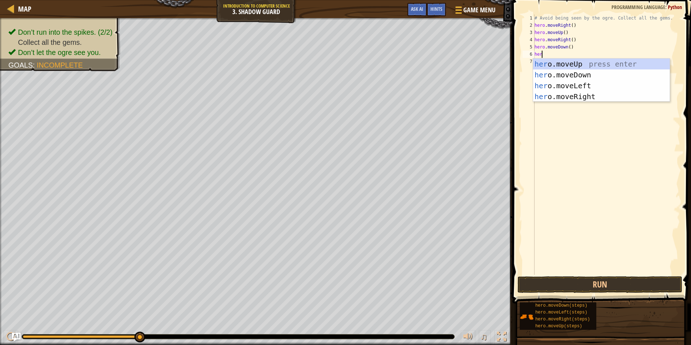
scroll to position [3, 0]
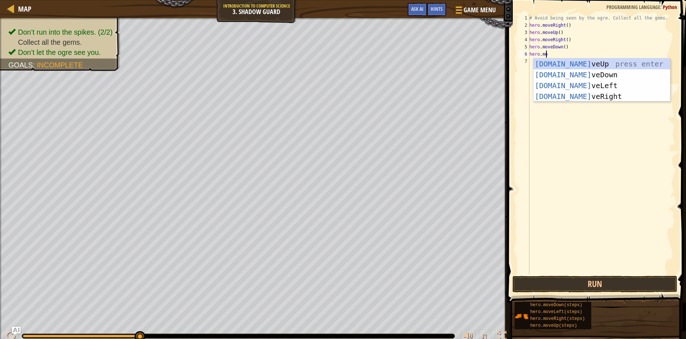
type textarea "hero.move"
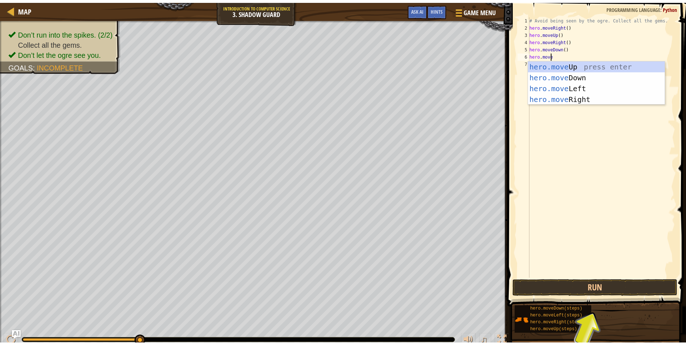
scroll to position [3, 1]
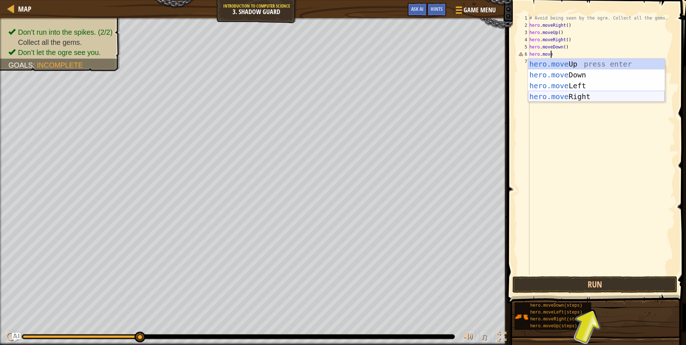
click at [581, 94] on div "hero.move Up press enter hero.move Down press enter hero.move Left press enter …" at bounding box center [596, 91] width 137 height 65
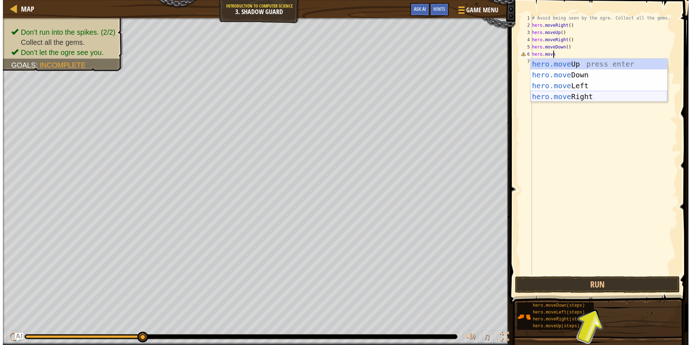
scroll to position [3, 0]
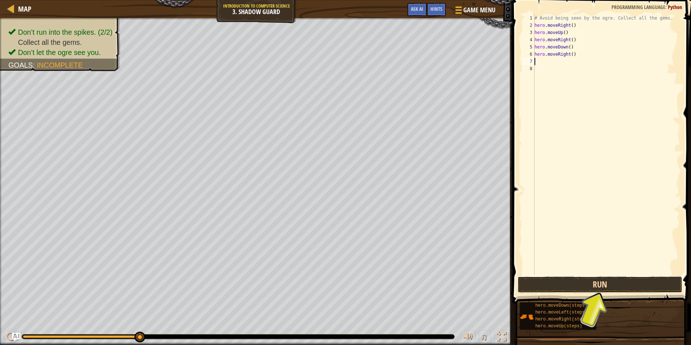
click at [641, 282] on button "Run" at bounding box center [600, 284] width 165 height 17
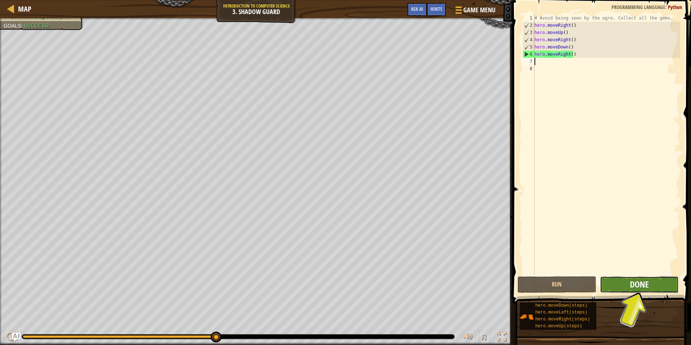
click at [641, 283] on span "Done" at bounding box center [639, 284] width 19 height 12
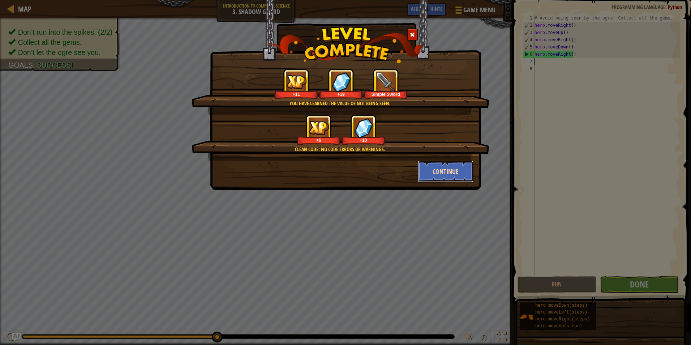
click at [439, 166] on button "Continue" at bounding box center [446, 172] width 56 height 22
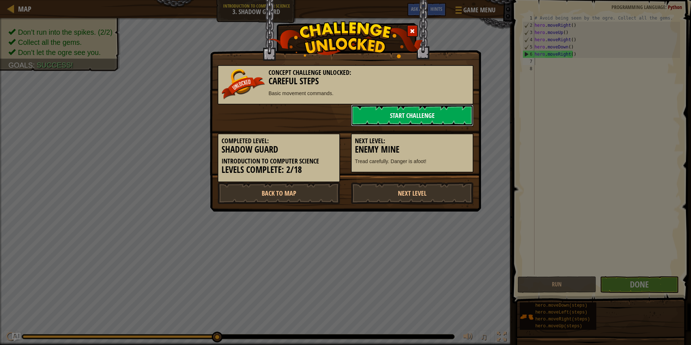
click at [428, 112] on link "Start Challenge" at bounding box center [412, 115] width 123 height 22
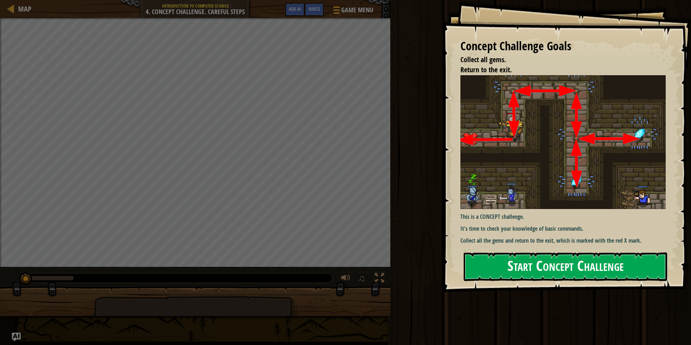
click at [540, 270] on button "Start Concept Challenge" at bounding box center [566, 266] width 204 height 29
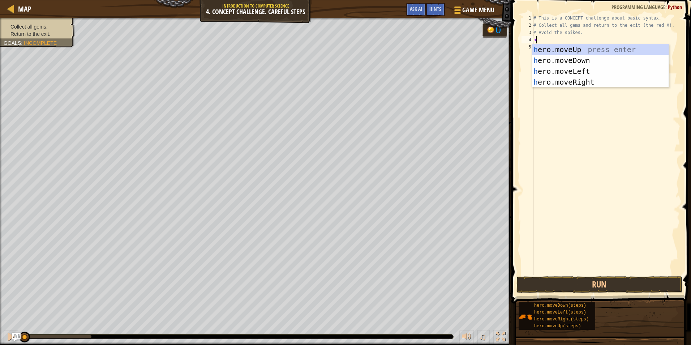
scroll to position [3, 0]
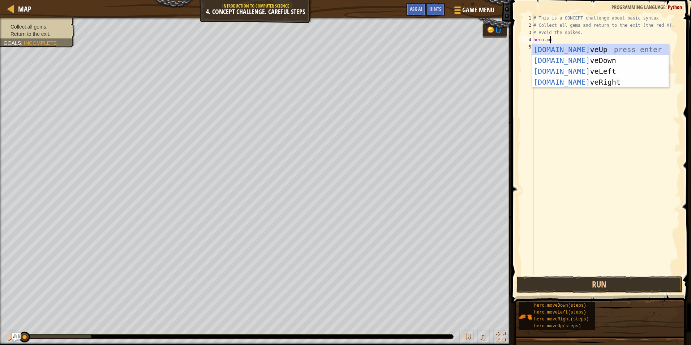
type textarea "hero.move"
click at [578, 50] on div "hero.move Up press enter hero.move Down press enter hero.move Left press enter …" at bounding box center [600, 76] width 137 height 65
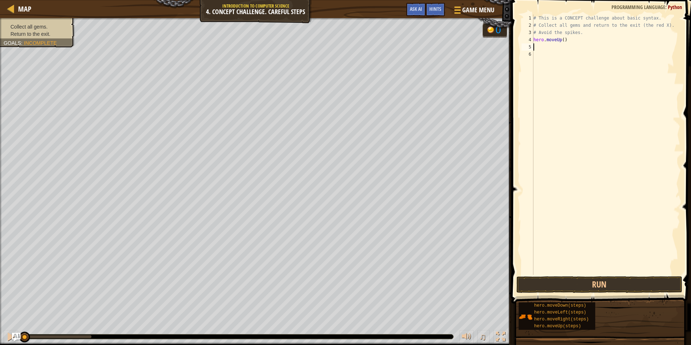
scroll to position [3, 0]
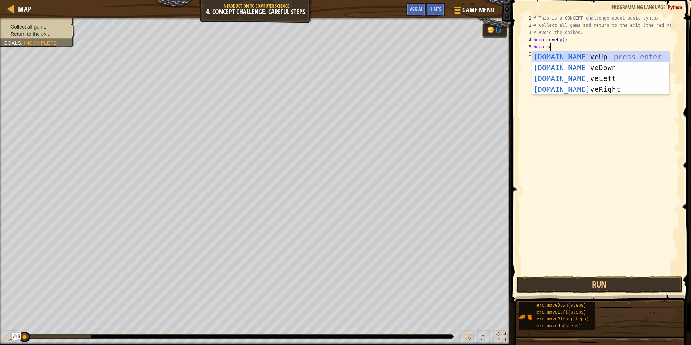
type textarea "hero.move"
click at [577, 86] on div "hero.move Up press enter hero.move Down press enter hero.move Left press enter …" at bounding box center [600, 83] width 137 height 65
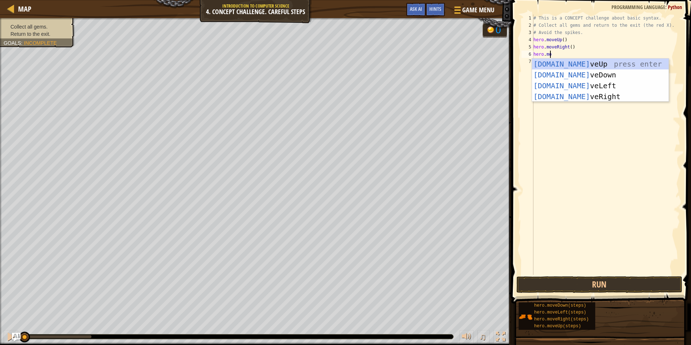
type textarea "hero.move"
click at [580, 76] on div "hero.move Up press enter hero.move Down press enter hero.move Left press enter …" at bounding box center [600, 91] width 137 height 65
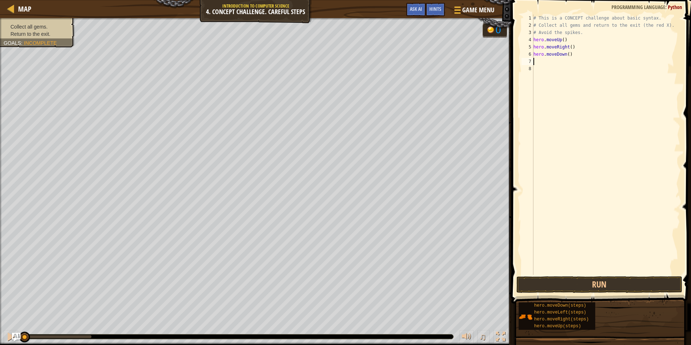
scroll to position [3, 0]
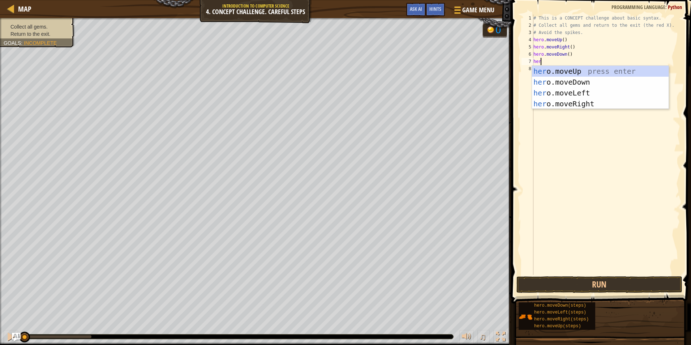
type textarea "hero"
click at [564, 78] on div "hero .moveUp press enter hero .moveDown press enter hero .moveLeft press enter …" at bounding box center [600, 98] width 137 height 65
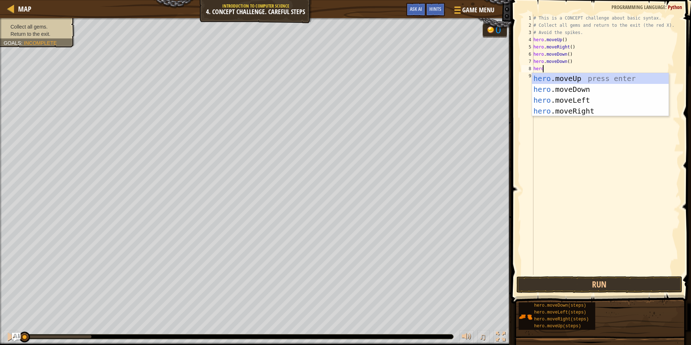
type textarea "hero."
click at [584, 78] on div "hero. moveUp press enter hero. moveDown press enter hero. moveLeft press enter …" at bounding box center [600, 105] width 137 height 65
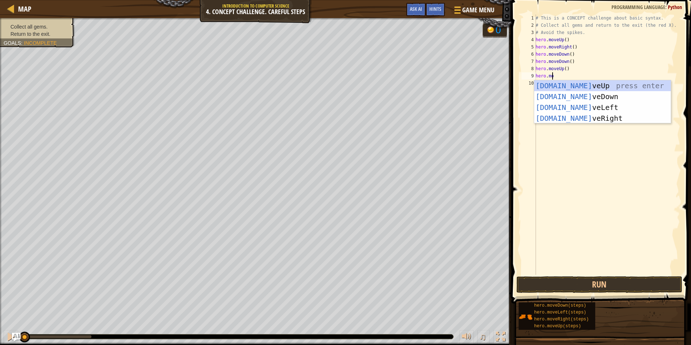
scroll to position [3, 1]
type textarea "hero.move"
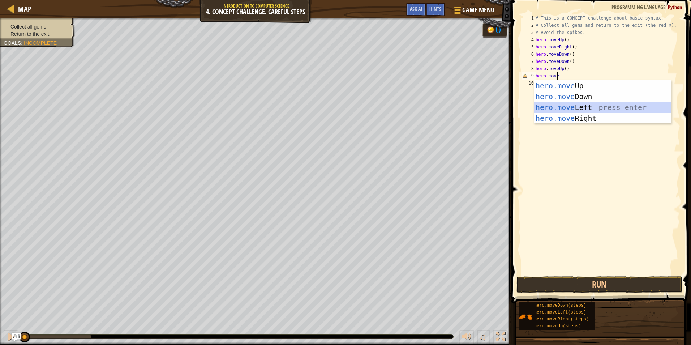
click at [584, 107] on div "hero.move Up press enter hero.move Down press enter hero.move Left press enter …" at bounding box center [602, 112] width 137 height 65
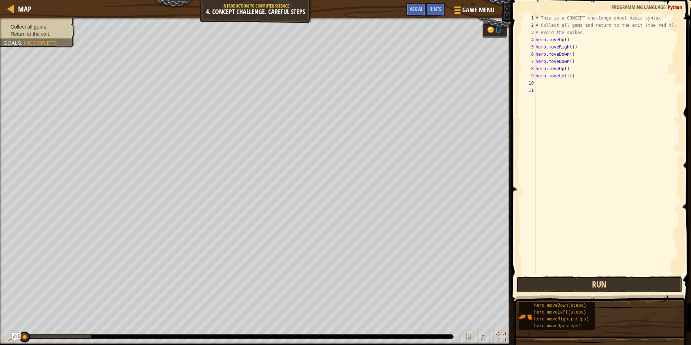
click at [606, 283] on button "Run" at bounding box center [600, 284] width 166 height 17
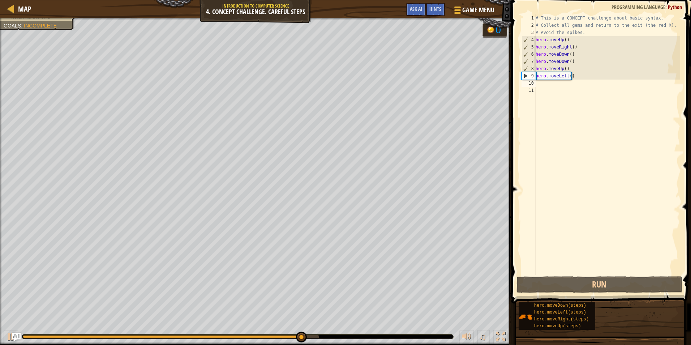
click at [581, 132] on div "# This is a CONCEPT challenge about basic syntax. # Collect all gems and return…" at bounding box center [607, 151] width 146 height 275
click at [638, 315] on div "hero.moveDown(steps) hero.moveLeft(steps) hero.moveRight(steps) hero.moveUp(ste…" at bounding box center [602, 316] width 168 height 28
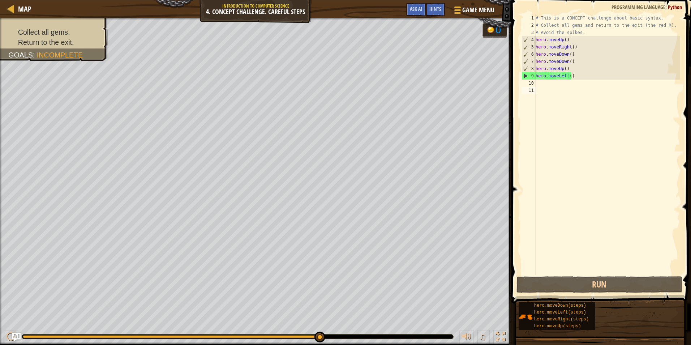
click at [575, 76] on div "# This is a CONCEPT challenge about basic syntax. # Collect all gems and return…" at bounding box center [607, 151] width 146 height 275
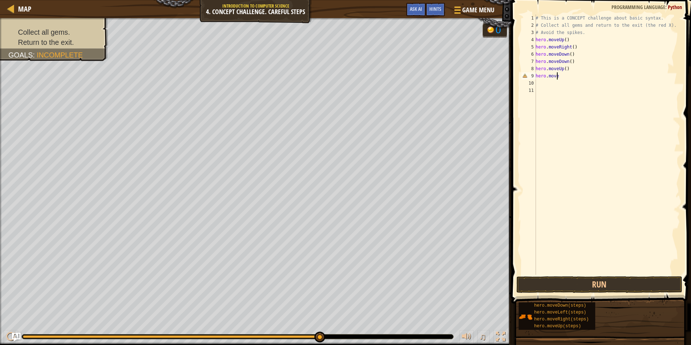
type textarea "hero.mover"
click at [568, 85] on div "hero.moveR ight press enter" at bounding box center [602, 96] width 137 height 33
click at [584, 285] on button "Run" at bounding box center [600, 284] width 166 height 17
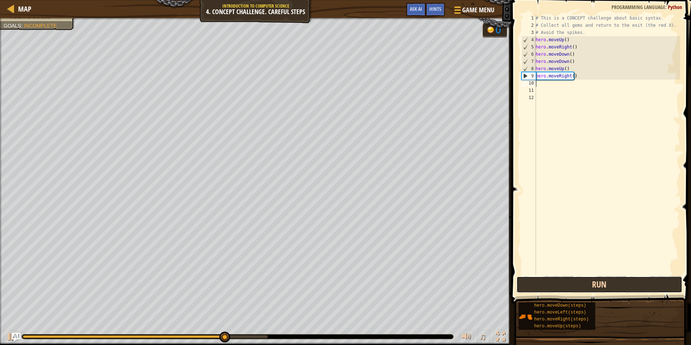
click at [624, 283] on button "Run" at bounding box center [600, 284] width 166 height 17
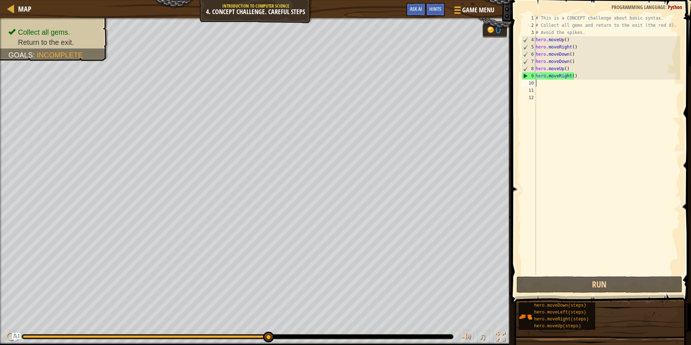
drag, startPoint x: 268, startPoint y: 335, endPoint x: 357, endPoint y: 337, distance: 89.7
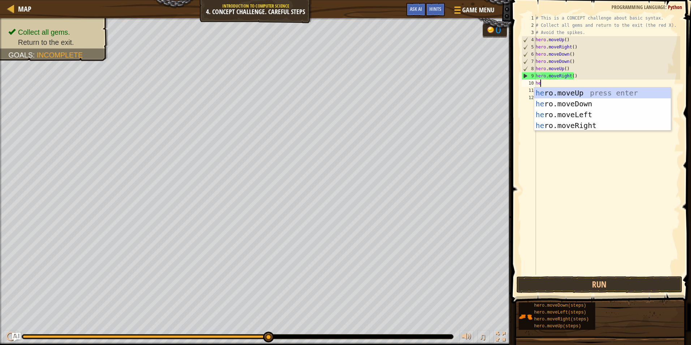
type textarea "hero"
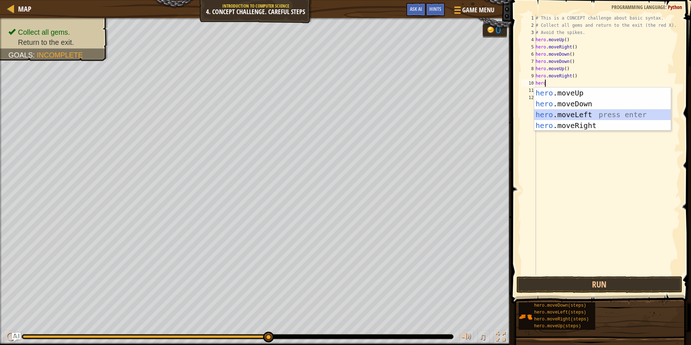
click at [561, 115] on div "hero .moveUp press enter hero .moveDown press enter hero .moveLeft press enter …" at bounding box center [602, 119] width 137 height 65
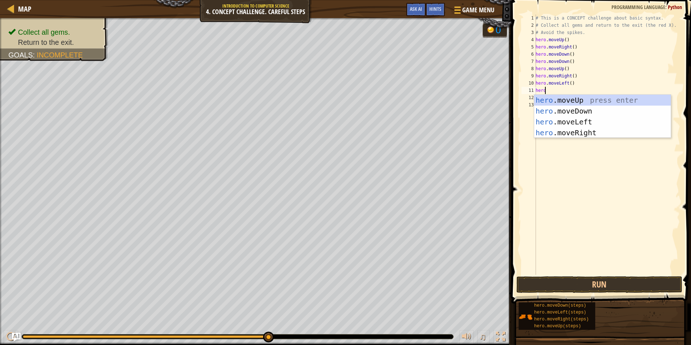
type textarea "hero."
click at [584, 102] on div "hero. moveUp press enter hero. moveDown press enter hero. moveLeft press enter …" at bounding box center [602, 127] width 137 height 65
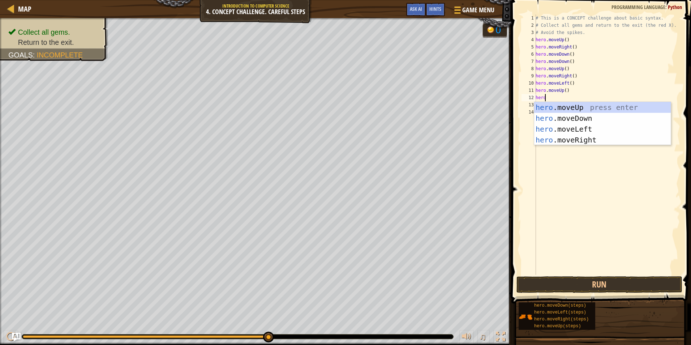
type textarea "hero."
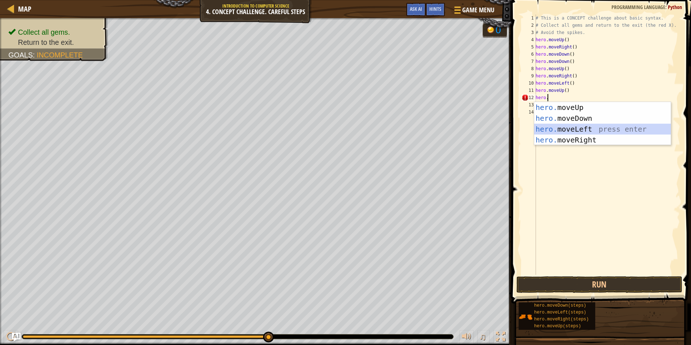
click at [584, 129] on div "hero. moveUp press enter hero. moveDown press enter hero. moveLeft press enter …" at bounding box center [602, 134] width 137 height 65
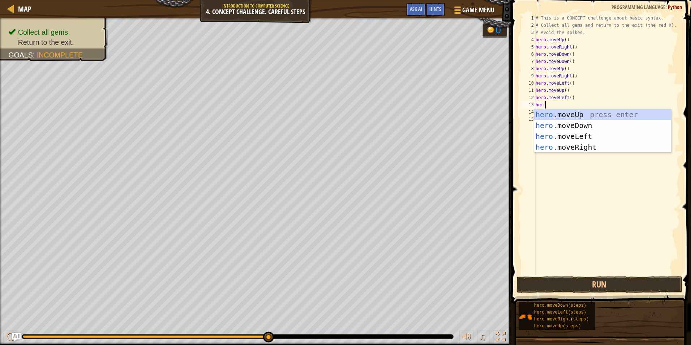
type textarea "hero."
click at [599, 127] on div "hero. moveUp press enter hero. moveDown press enter hero. moveLeft press enter …" at bounding box center [602, 141] width 137 height 65
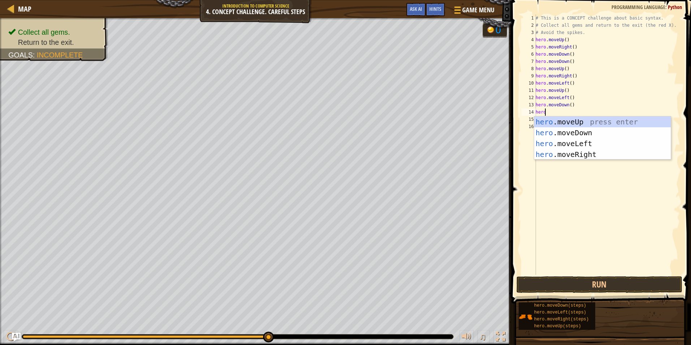
type textarea "hero."
click at [587, 142] on div "hero. moveUp press enter hero. moveDown press enter hero. moveLeft press enter …" at bounding box center [602, 148] width 137 height 65
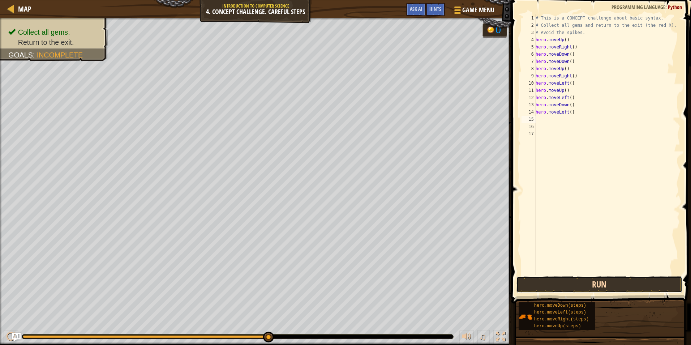
click at [597, 286] on button "Run" at bounding box center [600, 284] width 166 height 17
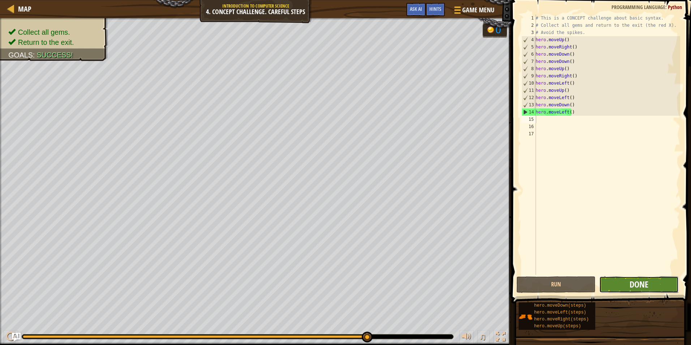
click at [638, 286] on span "Done" at bounding box center [639, 284] width 19 height 12
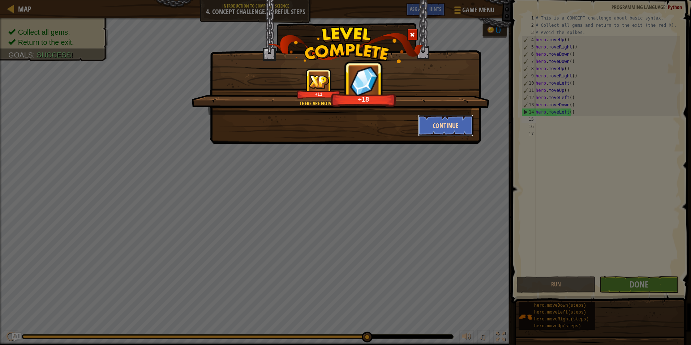
click at [457, 131] on button "Continue" at bounding box center [446, 126] width 56 height 22
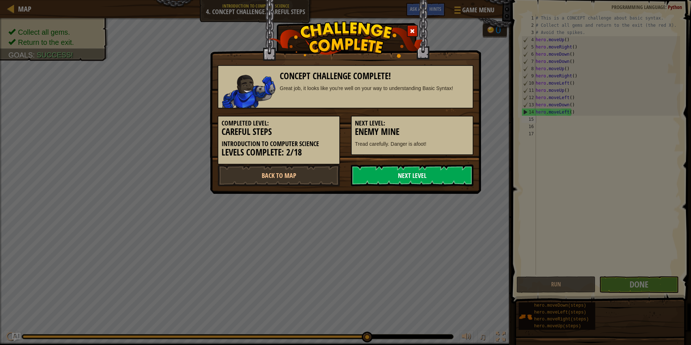
click at [428, 175] on link "Next Level" at bounding box center [412, 175] width 123 height 22
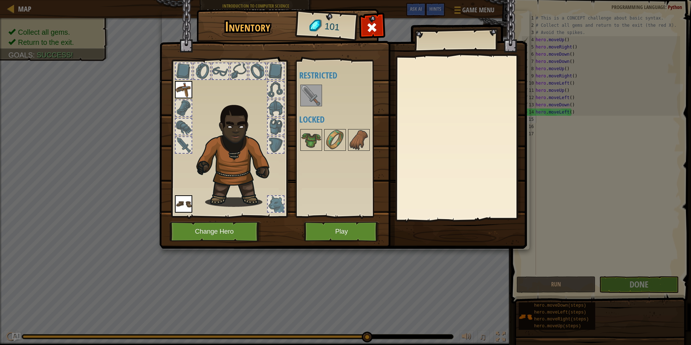
click at [309, 95] on img at bounding box center [311, 95] width 20 height 20
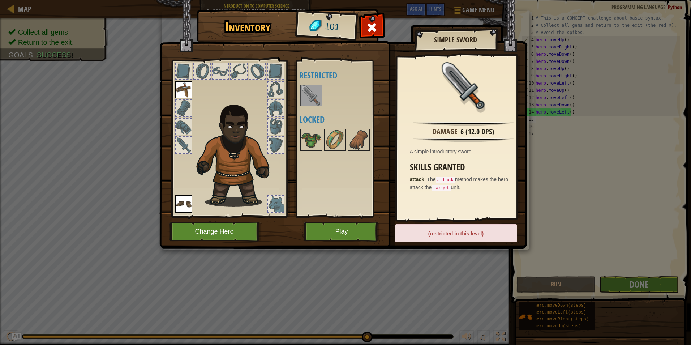
click at [439, 231] on div "(restricted in this level)" at bounding box center [456, 233] width 122 height 18
click at [359, 228] on button "Play" at bounding box center [342, 232] width 76 height 20
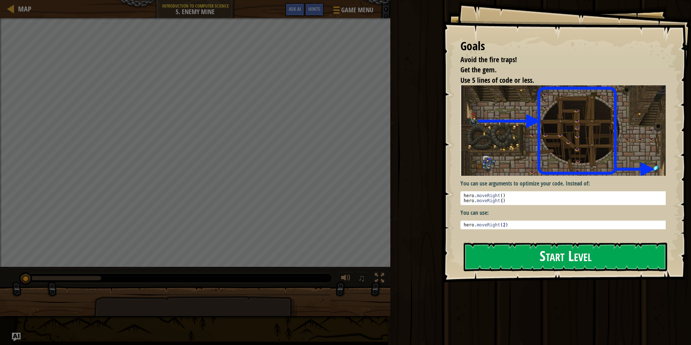
click at [497, 243] on button "Start Level" at bounding box center [566, 257] width 204 height 29
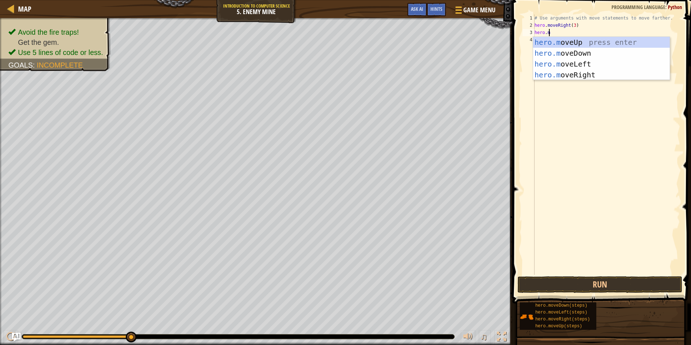
scroll to position [3, 1]
type textarea "hero.mov"
click at [583, 42] on div "hero.mov eUp press enter hero.mov eDown press enter hero.mov eLeft press enter …" at bounding box center [601, 69] width 137 height 65
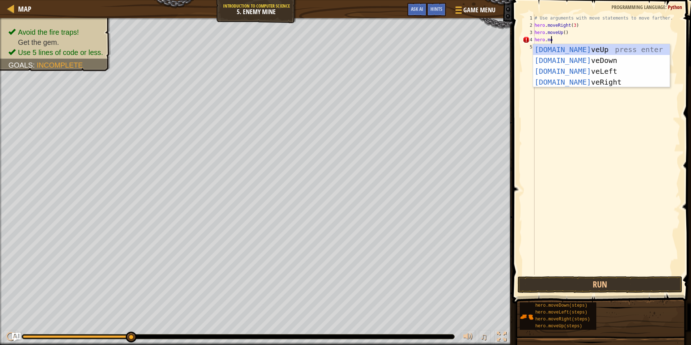
type textarea "hero.move"
click at [585, 82] on div "hero.move Up press enter hero.move Down press enter hero.move Left press enter …" at bounding box center [601, 76] width 137 height 65
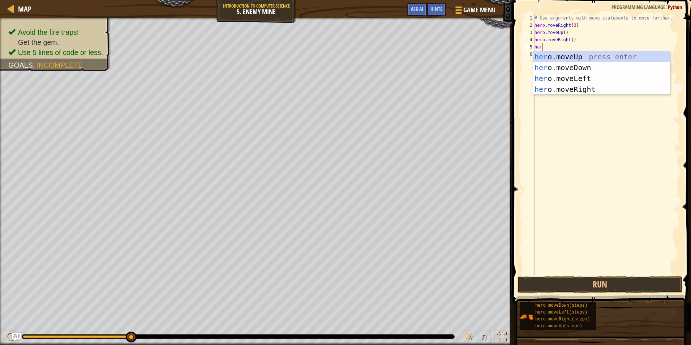
scroll to position [3, 0]
type textarea "hero"
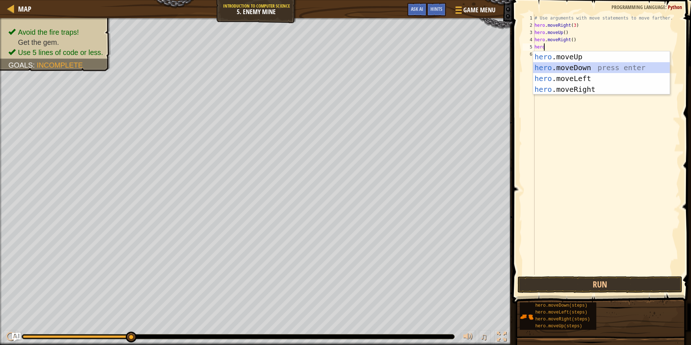
click at [583, 72] on div "hero .moveUp press enter hero .moveDown press enter hero .moveLeft press enter …" at bounding box center [601, 83] width 137 height 65
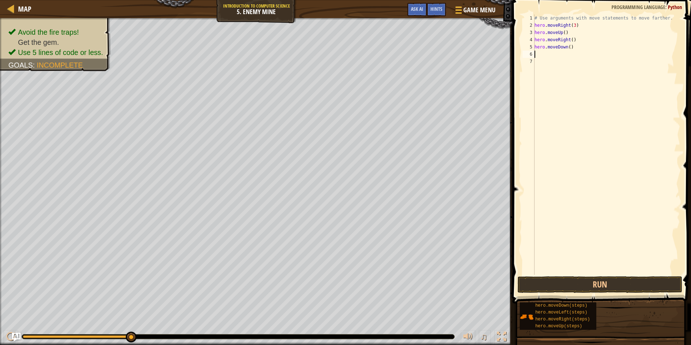
click at [568, 46] on div "# Use arguments with move statements to move farther. hero . moveRight ( 3 ) he…" at bounding box center [606, 151] width 147 height 275
type textarea "hero.moveDown(3)"
click at [579, 50] on div "# Use arguments with move statements to move farther. hero . moveRight ( 3 ) he…" at bounding box center [606, 151] width 147 height 275
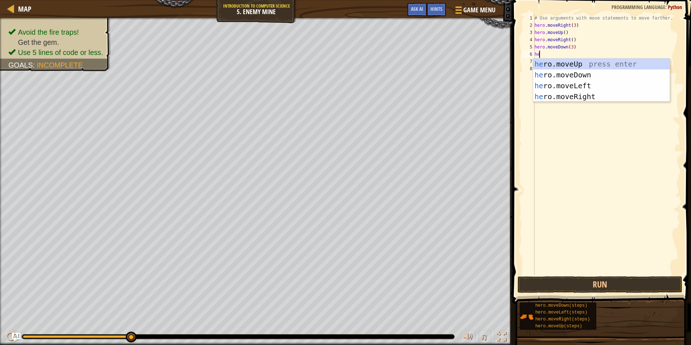
type textarea "her"
click at [597, 98] on div "her o.moveUp press enter her o.moveDown press enter her o.moveLeft press enter …" at bounding box center [601, 91] width 137 height 65
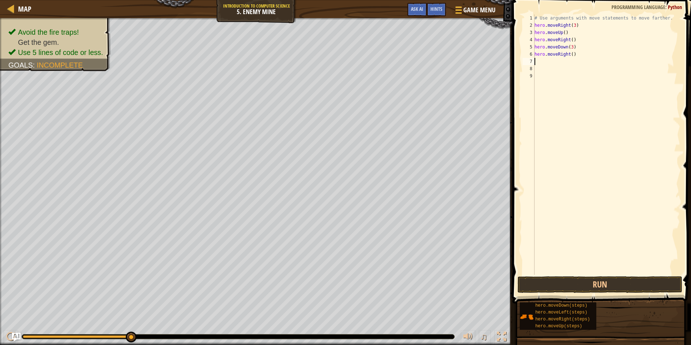
scroll to position [3, 0]
click at [569, 54] on div "# Use arguments with move statements to move farther. hero . moveRight ( 3 ) he…" at bounding box center [606, 151] width 147 height 275
type textarea "hero.moveRight(2)"
click at [592, 281] on button "Run" at bounding box center [600, 284] width 165 height 17
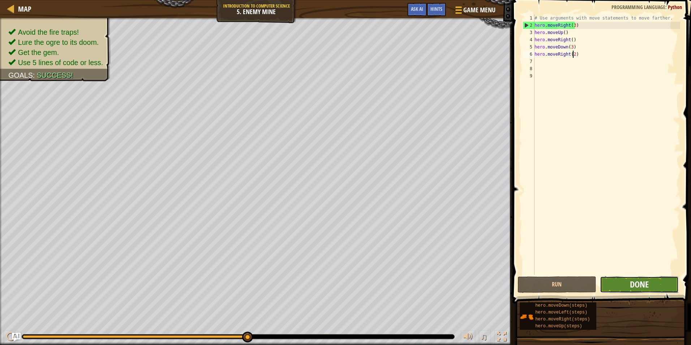
click at [640, 282] on span "Done" at bounding box center [639, 284] width 19 height 12
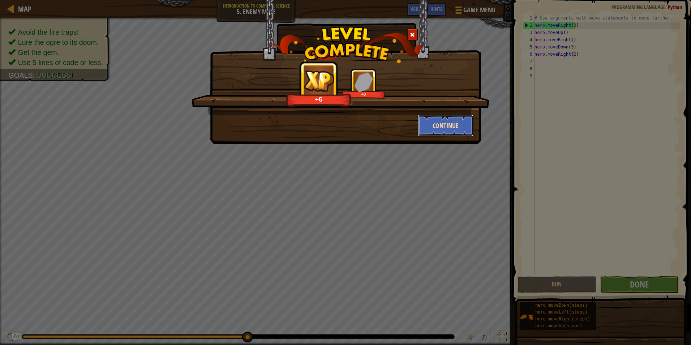
click at [453, 127] on button "Continue" at bounding box center [446, 126] width 56 height 22
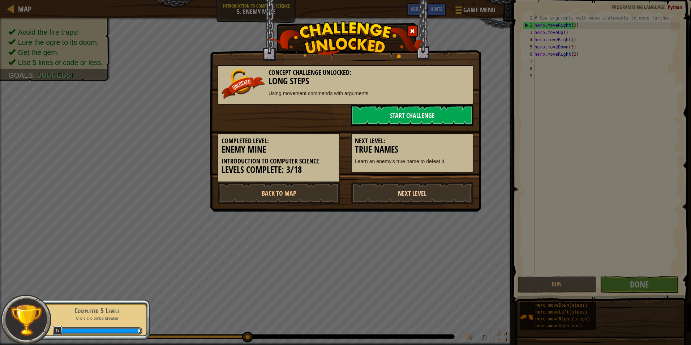
click at [419, 196] on link "Next Level" at bounding box center [412, 193] width 123 height 22
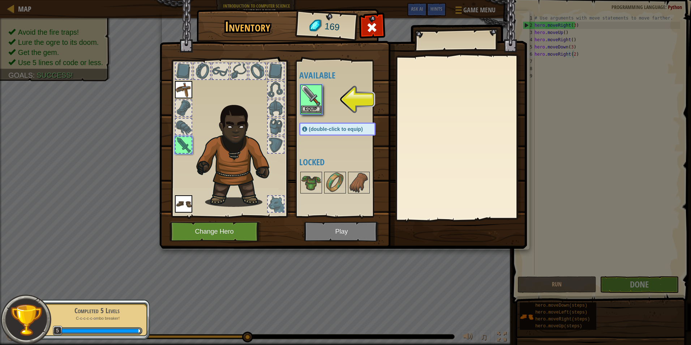
click at [310, 100] on img at bounding box center [311, 95] width 20 height 20
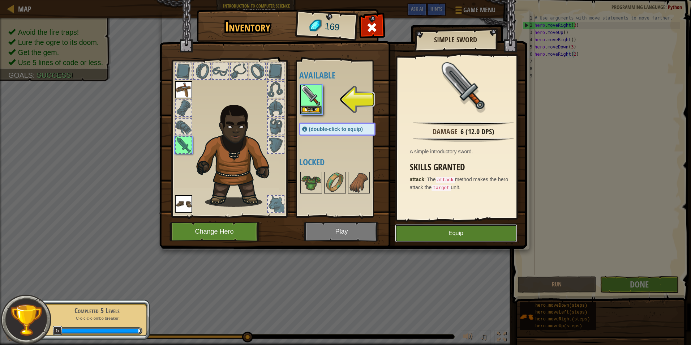
click at [447, 231] on button "Equip" at bounding box center [456, 233] width 122 height 18
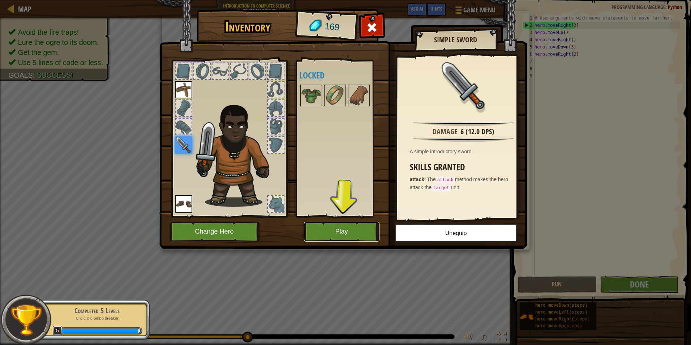
click at [354, 230] on button "Play" at bounding box center [342, 232] width 76 height 20
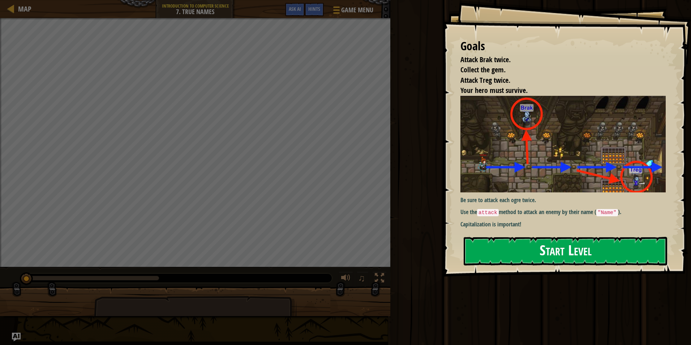
click at [513, 246] on button "Start Level" at bounding box center [566, 251] width 204 height 29
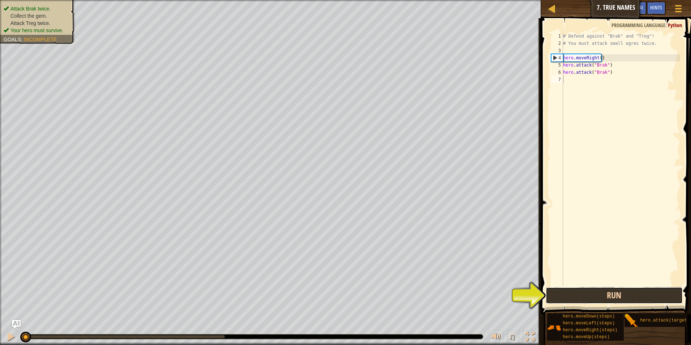
click at [606, 298] on button "Run" at bounding box center [614, 295] width 137 height 17
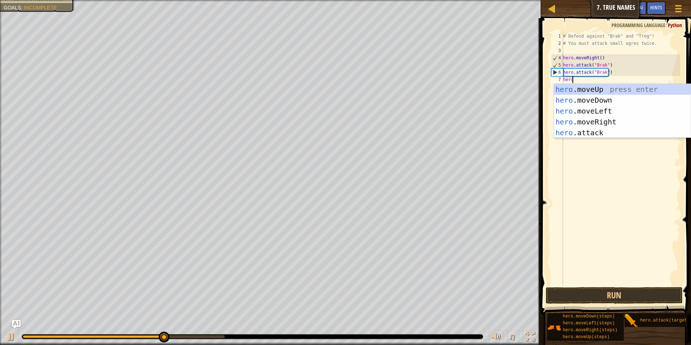
scroll to position [3, 0]
type textarea "hero."
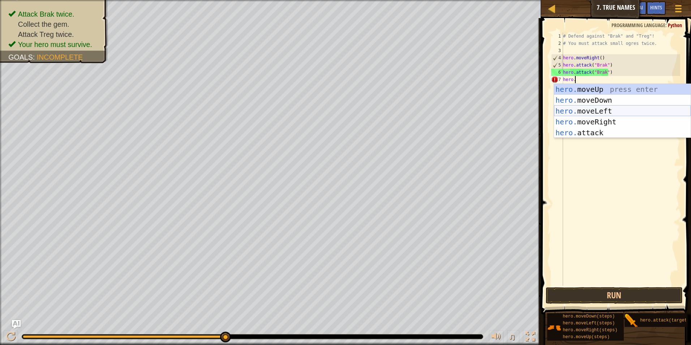
click at [595, 111] on div "hero. moveUp press enter hero. moveDown press enter hero. moveLeft press enter …" at bounding box center [622, 122] width 137 height 76
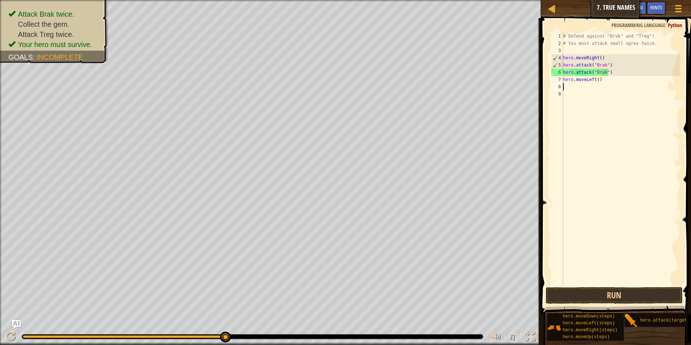
scroll to position [3, 0]
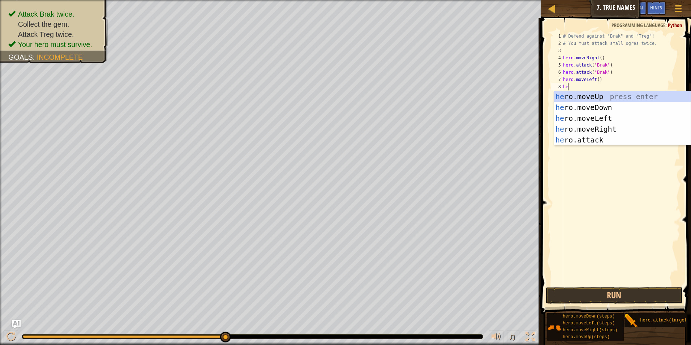
type textarea "her"
click at [589, 98] on div "her o.moveUp press enter her o.moveDown press enter her o.moveLeft press enter …" at bounding box center [622, 129] width 137 height 76
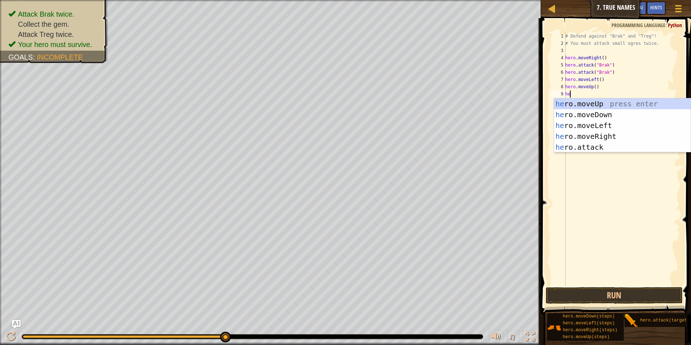
type textarea "her"
click at [607, 132] on div "her o.moveUp press enter her o.moveDown press enter her o.moveLeft press enter …" at bounding box center [622, 136] width 137 height 76
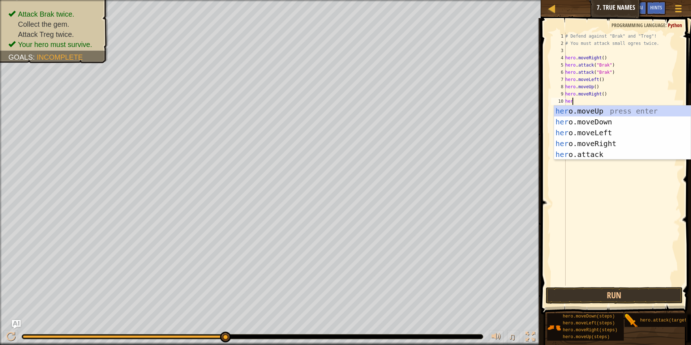
type textarea "hero"
click at [609, 124] on div "hero .moveUp press enter hero .moveDown press enter hero .moveLeft press enter …" at bounding box center [622, 144] width 137 height 76
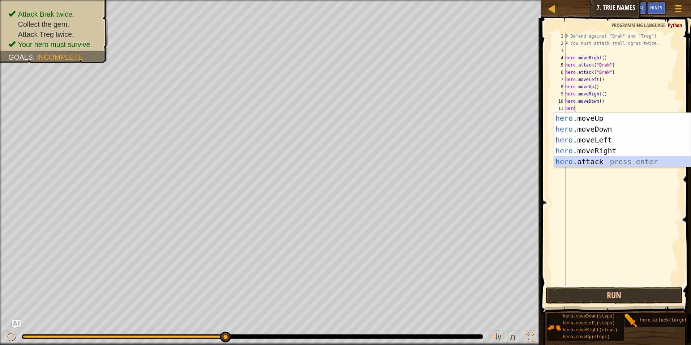
click at [586, 162] on div "hero .moveUp press enter hero .moveDown press enter hero .moveLeft press enter …" at bounding box center [622, 151] width 137 height 76
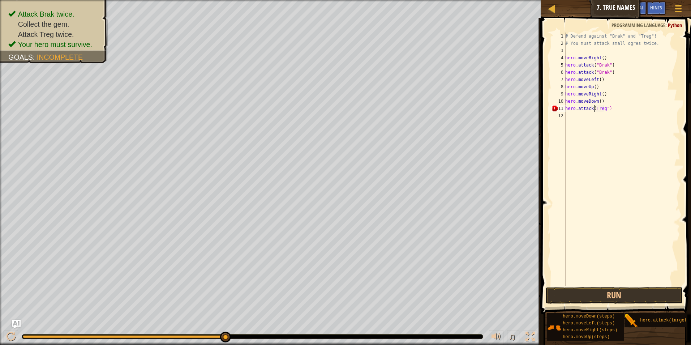
scroll to position [3, 3]
click at [608, 294] on button "Run" at bounding box center [614, 295] width 137 height 17
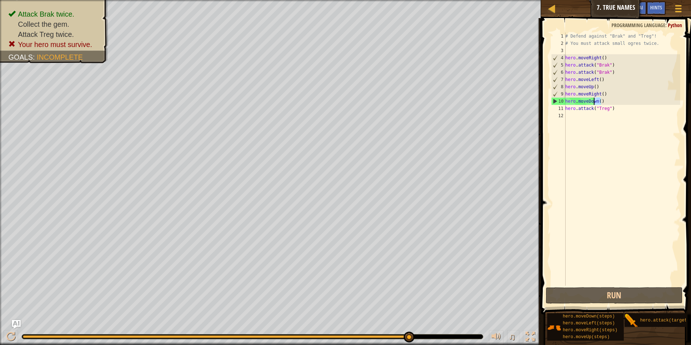
drag, startPoint x: 601, startPoint y: 103, endPoint x: 568, endPoint y: 104, distance: 33.3
click at [572, 104] on div "# Defend against "Brak" and "Treg"! # You must attack small ogres twice. hero .…" at bounding box center [622, 167] width 116 height 268
type textarea "h"
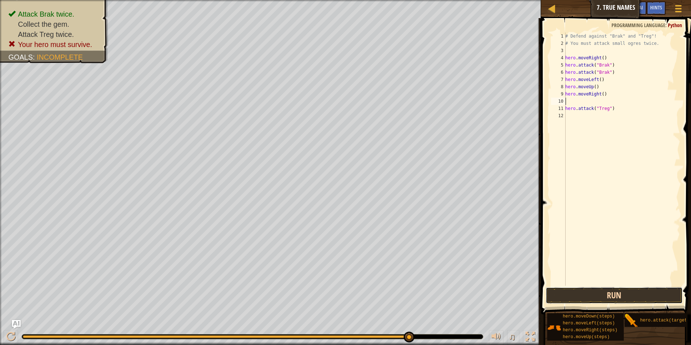
click at [622, 297] on button "Run" at bounding box center [614, 295] width 137 height 17
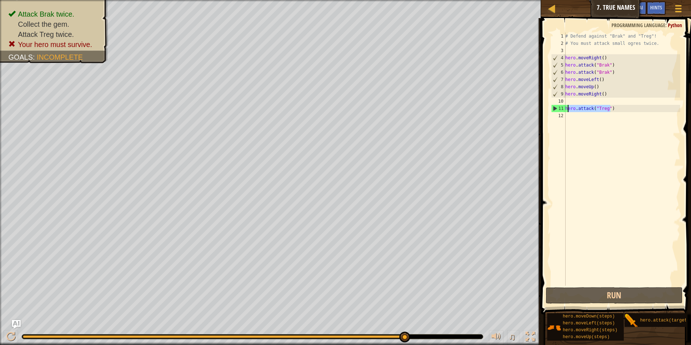
drag, startPoint x: 628, startPoint y: 111, endPoint x: 566, endPoint y: 110, distance: 61.5
click at [566, 110] on div "# Defend against "Brak" and "Treg"! # You must attack small ogres twice. hero .…" at bounding box center [622, 167] width 116 height 268
type textarea "hero.attack("Treg")"
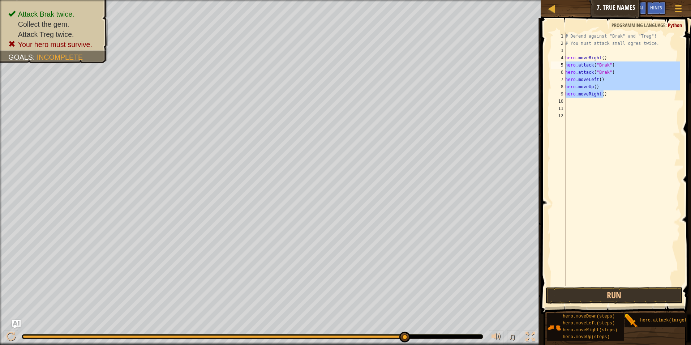
drag, startPoint x: 609, startPoint y: 95, endPoint x: 565, endPoint y: 64, distance: 54.4
click at [565, 64] on div "1 2 3 4 5 6 7 8 9 10 11 12 # Defend against "Brak" and "Treg"! # You must attac…" at bounding box center [615, 159] width 131 height 253
type textarea "hero.attack("Brak") hero.attack("Brak")"
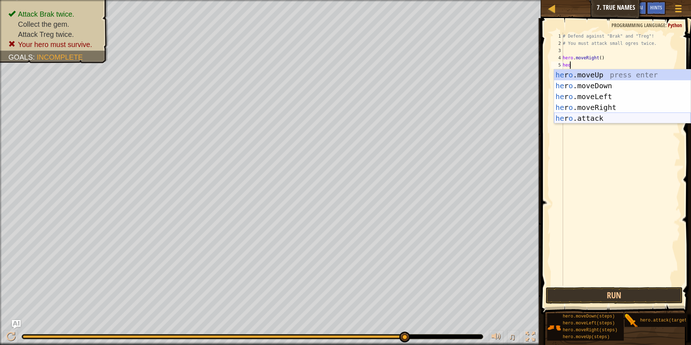
click at [589, 116] on div "he r o .moveUp press enter he r o .moveDown press enter he r o .moveLeft press …" at bounding box center [622, 107] width 137 height 76
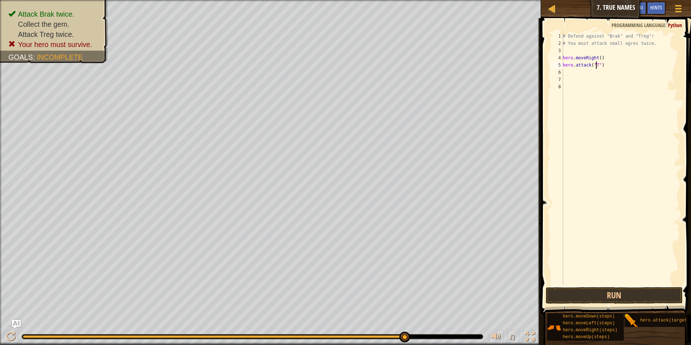
scroll to position [3, 3]
click at [628, 294] on button "Run" at bounding box center [614, 295] width 137 height 17
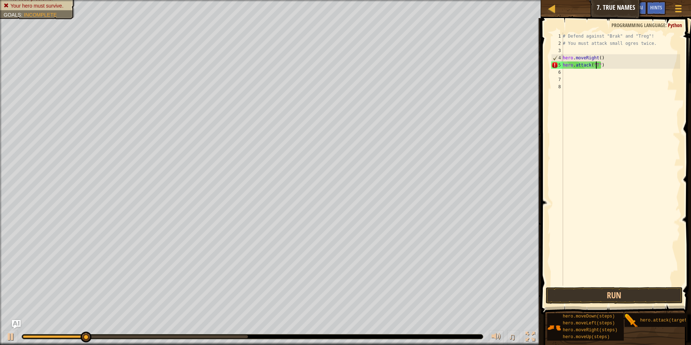
scroll to position [3, 3]
type textarea "hero.attack("Brak")"
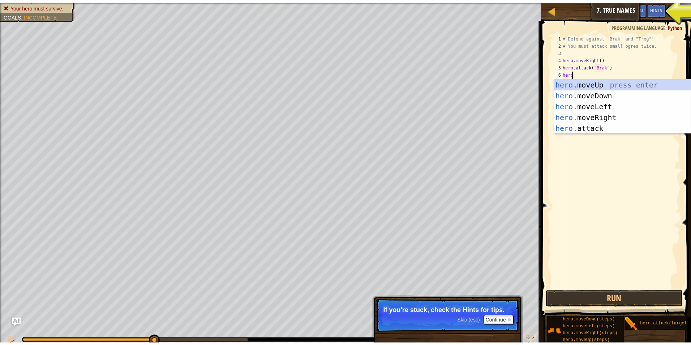
scroll to position [3, 0]
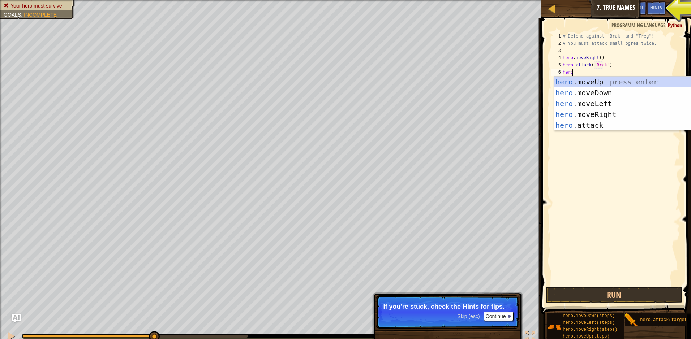
type textarea "hero"
click at [505, 316] on button "Continue" at bounding box center [499, 316] width 30 height 9
